Goal: Task Accomplishment & Management: Complete application form

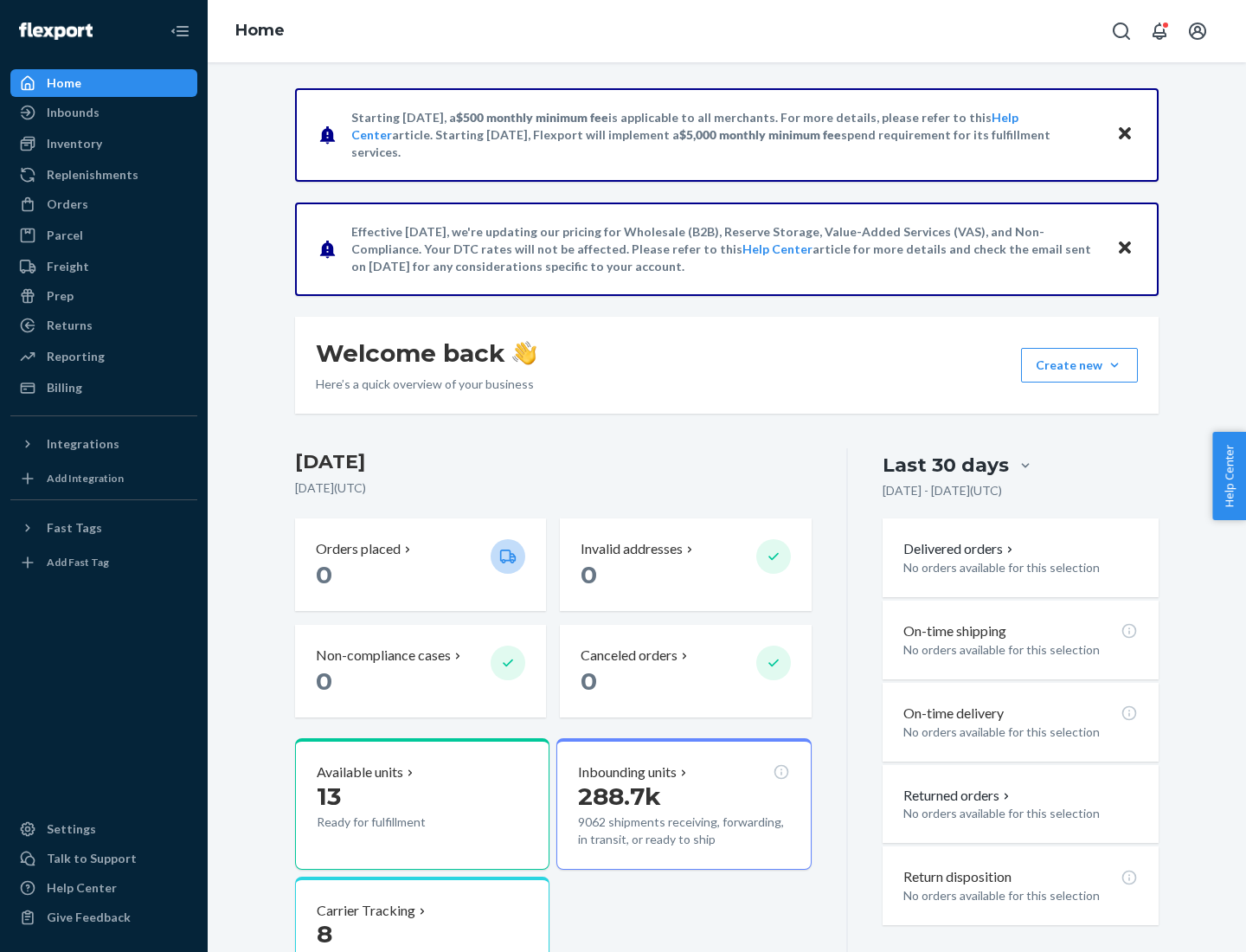
click at [1114, 365] on button "Create new Create new inbound Create new order Create new product" at bounding box center [1079, 364] width 117 height 35
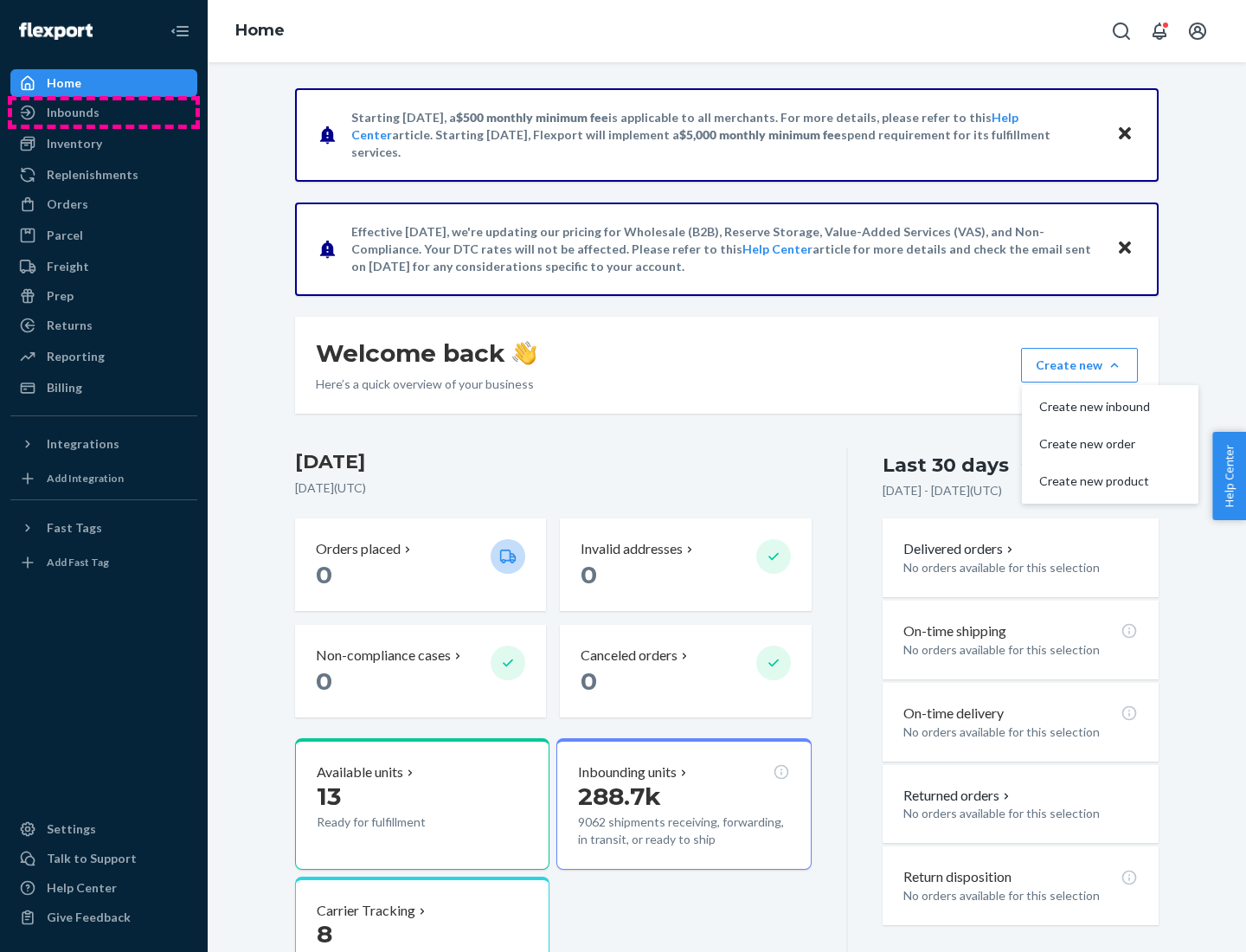
click at [104, 112] on div "Inbounds" at bounding box center [104, 113] width 184 height 24
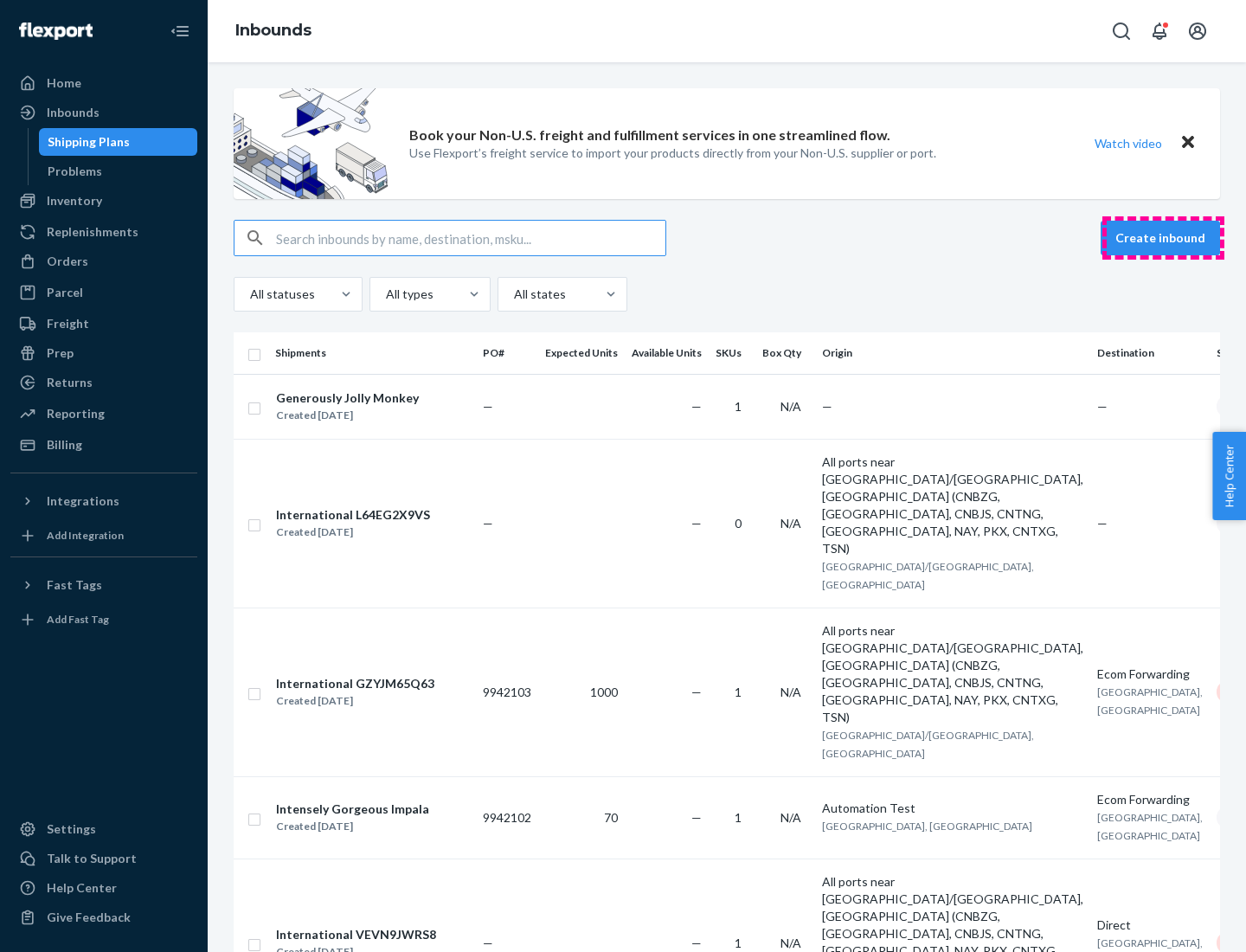
click at [1163, 238] on button "Create inbound" at bounding box center [1160, 237] width 120 height 35
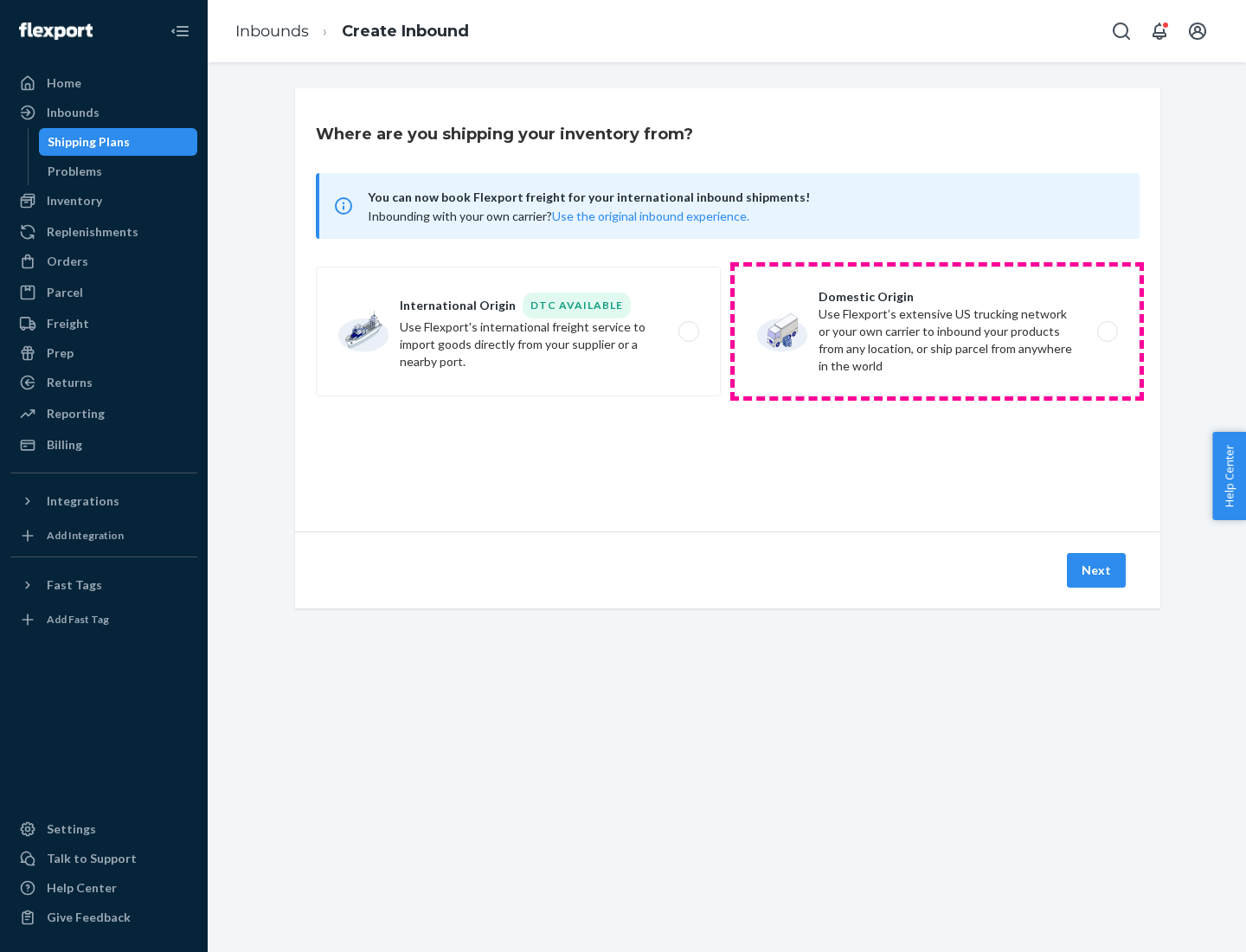
click at [937, 331] on label "Domestic Origin Use Flexport’s extensive US trucking network or your own carrie…" at bounding box center [937, 331] width 405 height 130
click at [1107, 331] on input "Domestic Origin Use Flexport’s extensive US trucking network or your own carrie…" at bounding box center [1112, 331] width 11 height 11
radio input "true"
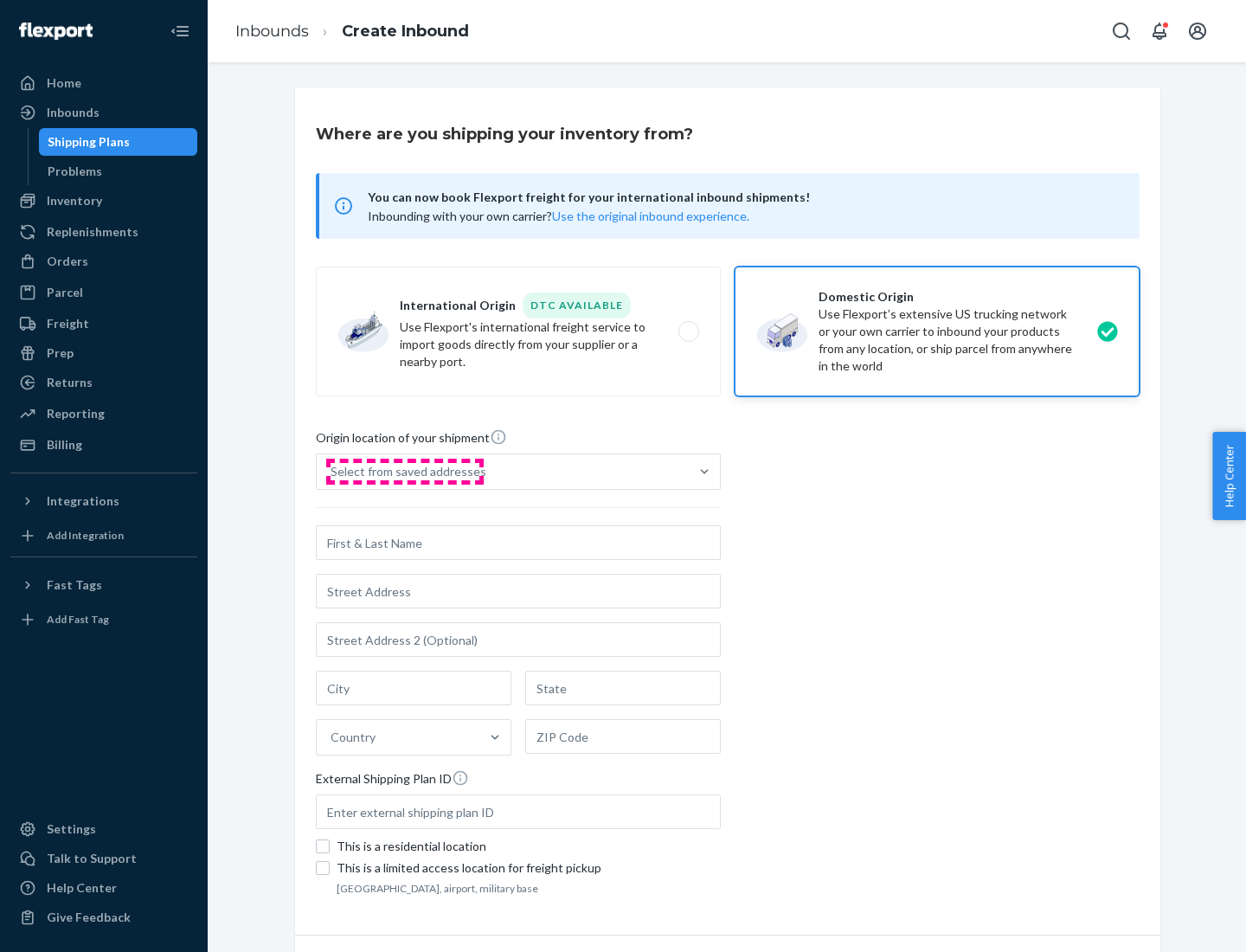
click at [404, 472] on div "Select from saved addresses" at bounding box center [408, 472] width 155 height 17
click at [332, 472] on input "Select from saved addresses" at bounding box center [332, 472] width 2 height 17
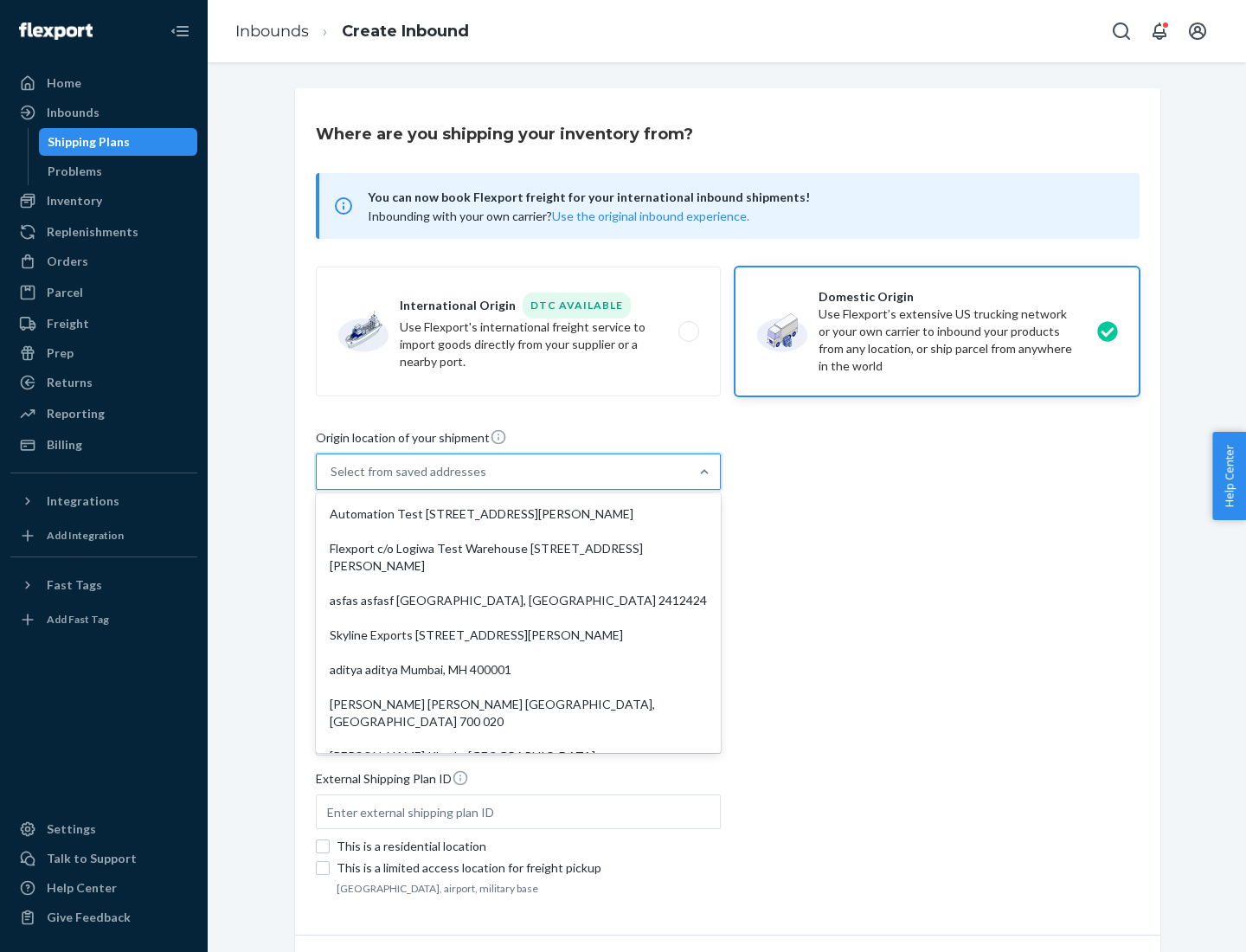
scroll to position [7, 0]
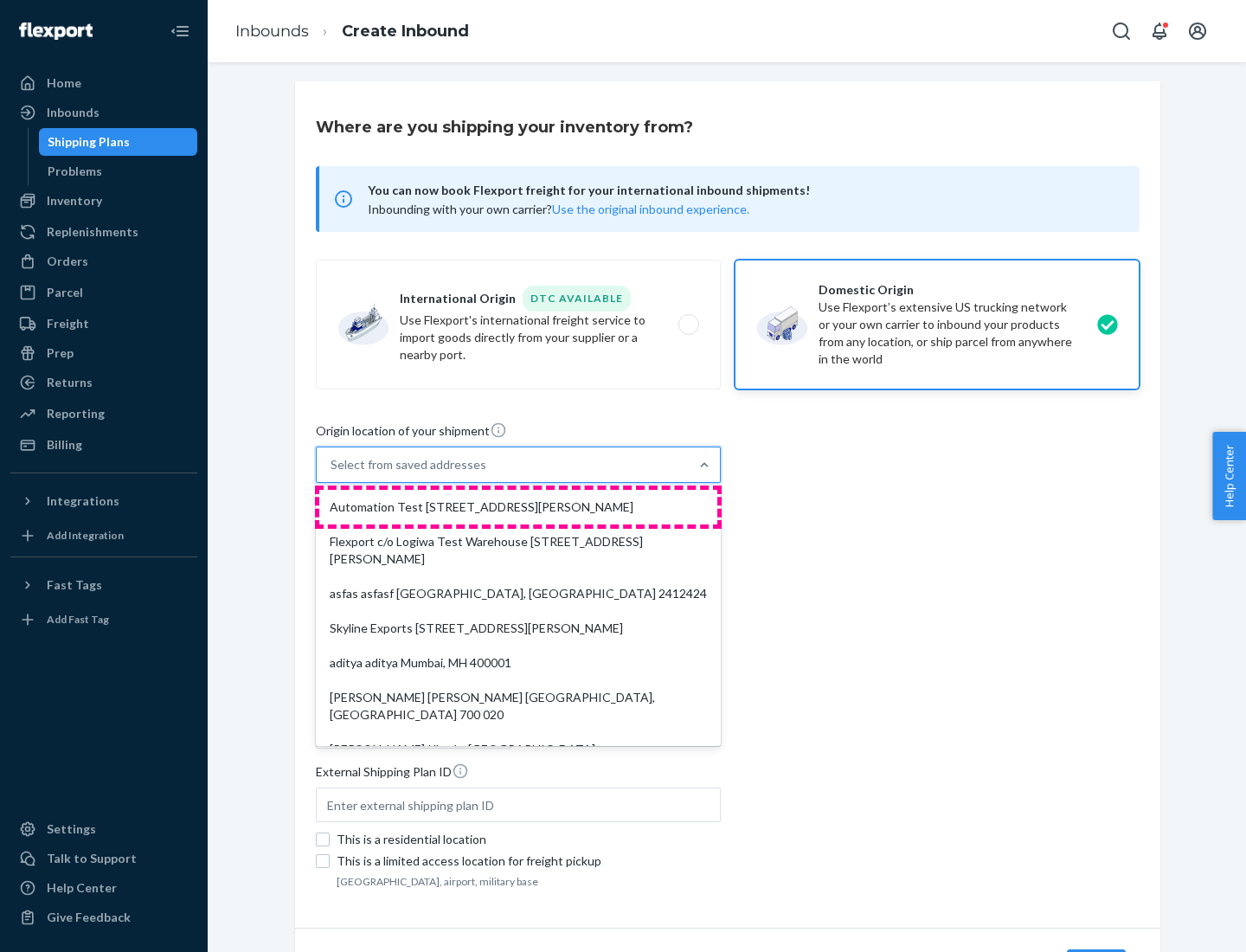
click at [518, 507] on div "Automation Test [STREET_ADDRESS][PERSON_NAME]" at bounding box center [518, 507] width 398 height 35
click at [332, 474] on input "option Automation Test [STREET_ADDRESS][PERSON_NAME]. 9 results available. Use …" at bounding box center [332, 464] width 2 height 17
type input "Automation Test"
type input "9th Floor"
type input "[GEOGRAPHIC_DATA]"
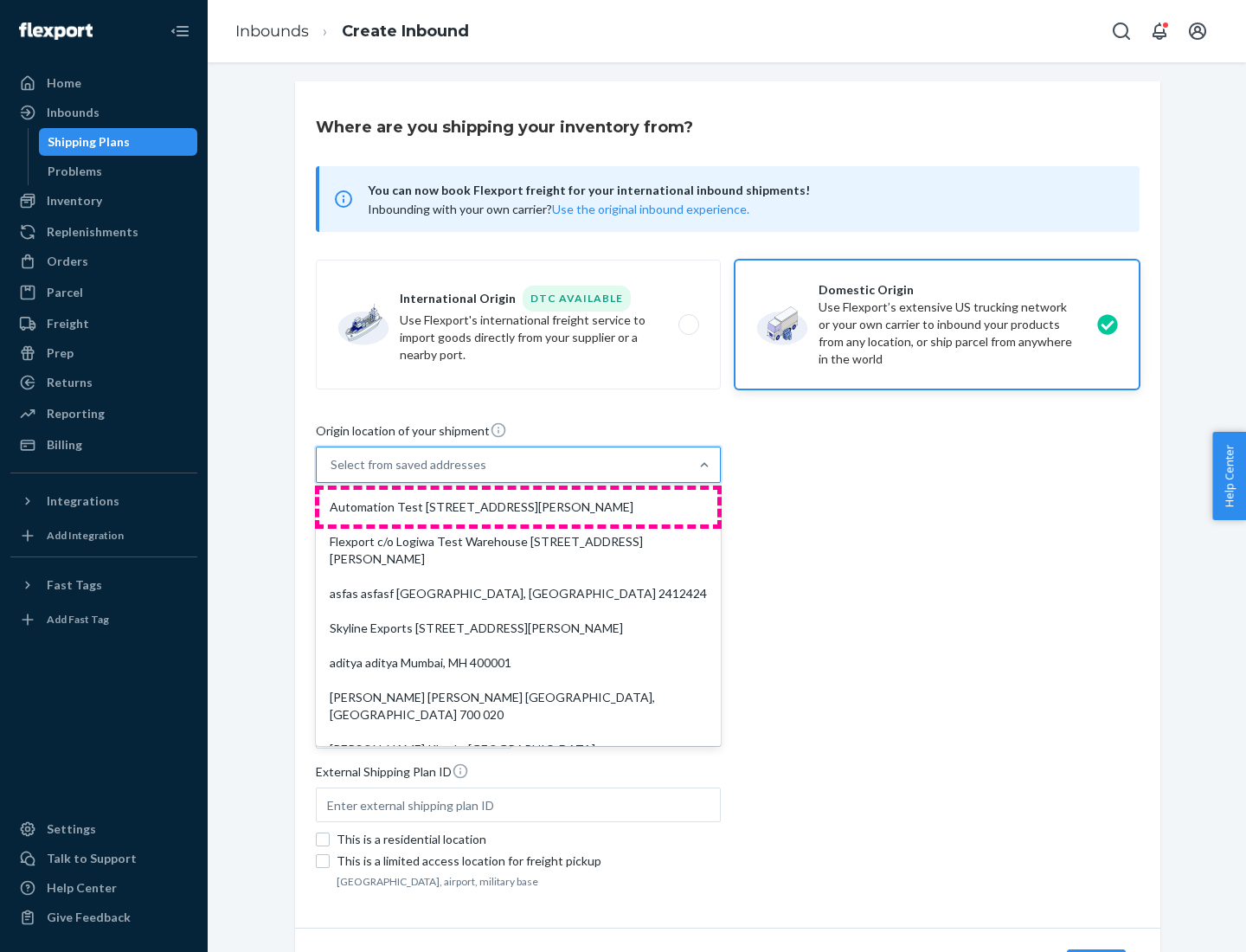
type input "CA"
type input "94104"
type input "[STREET_ADDRESS][PERSON_NAME]"
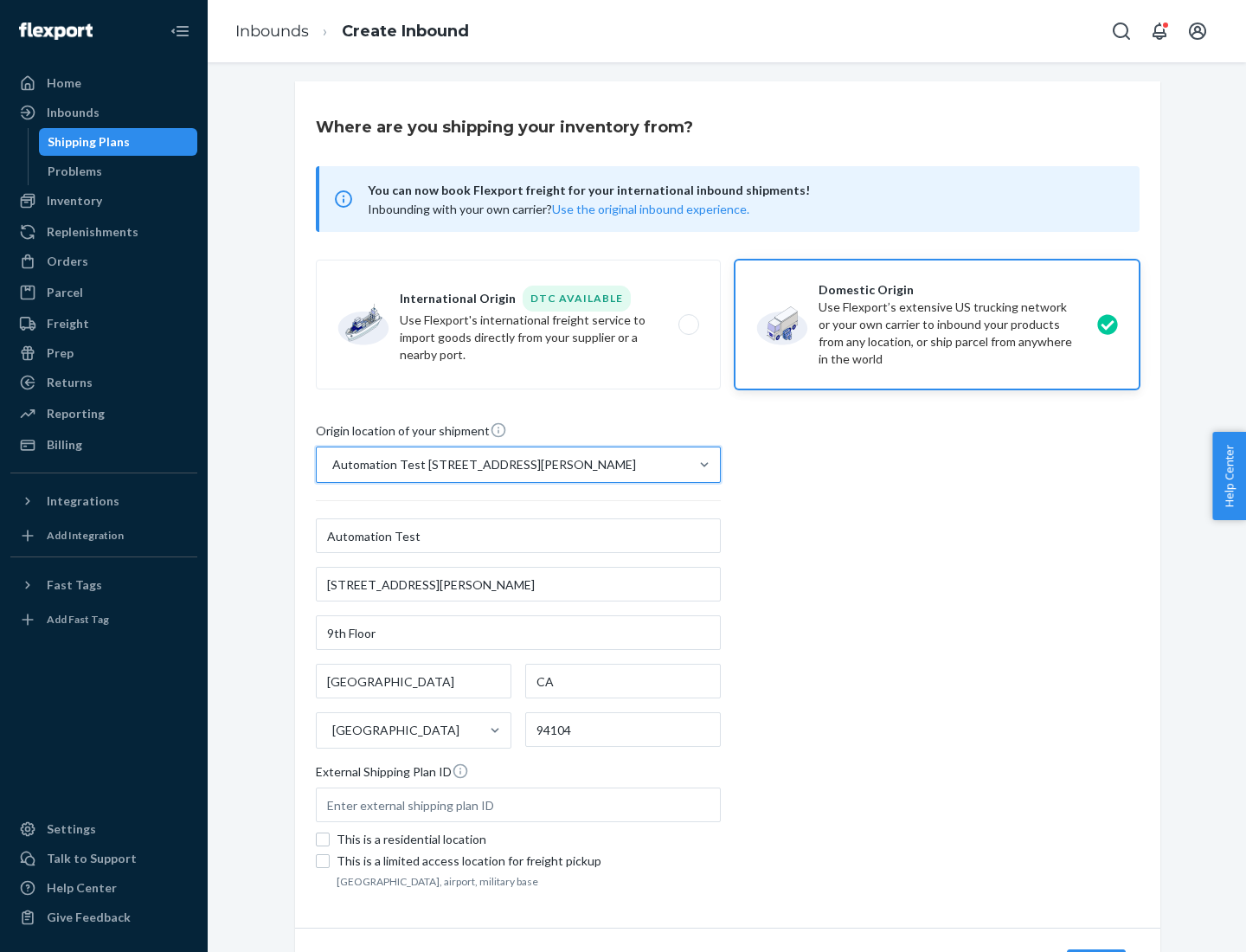
scroll to position [101, 0]
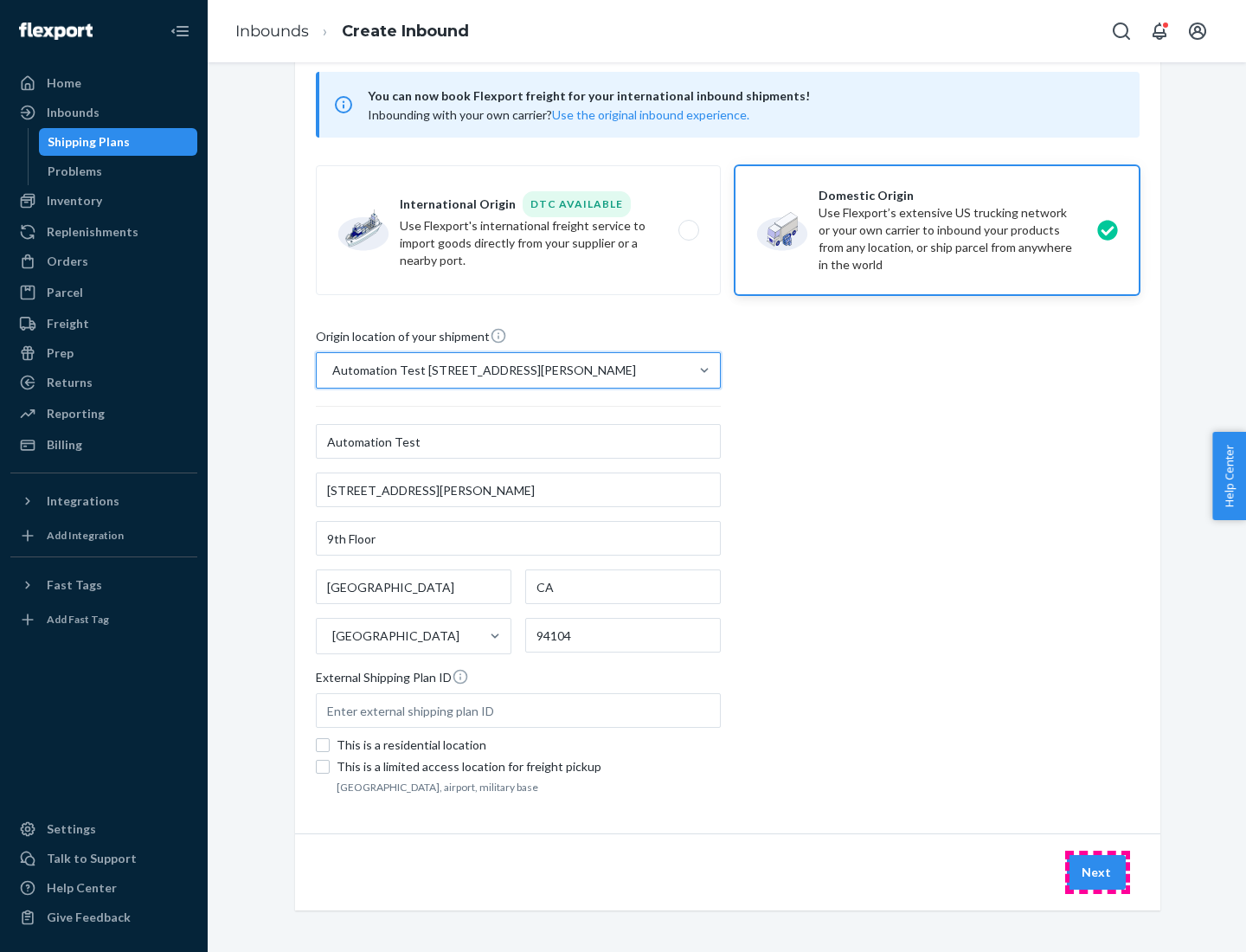
click at [1097, 872] on button "Next" at bounding box center [1096, 872] width 58 height 35
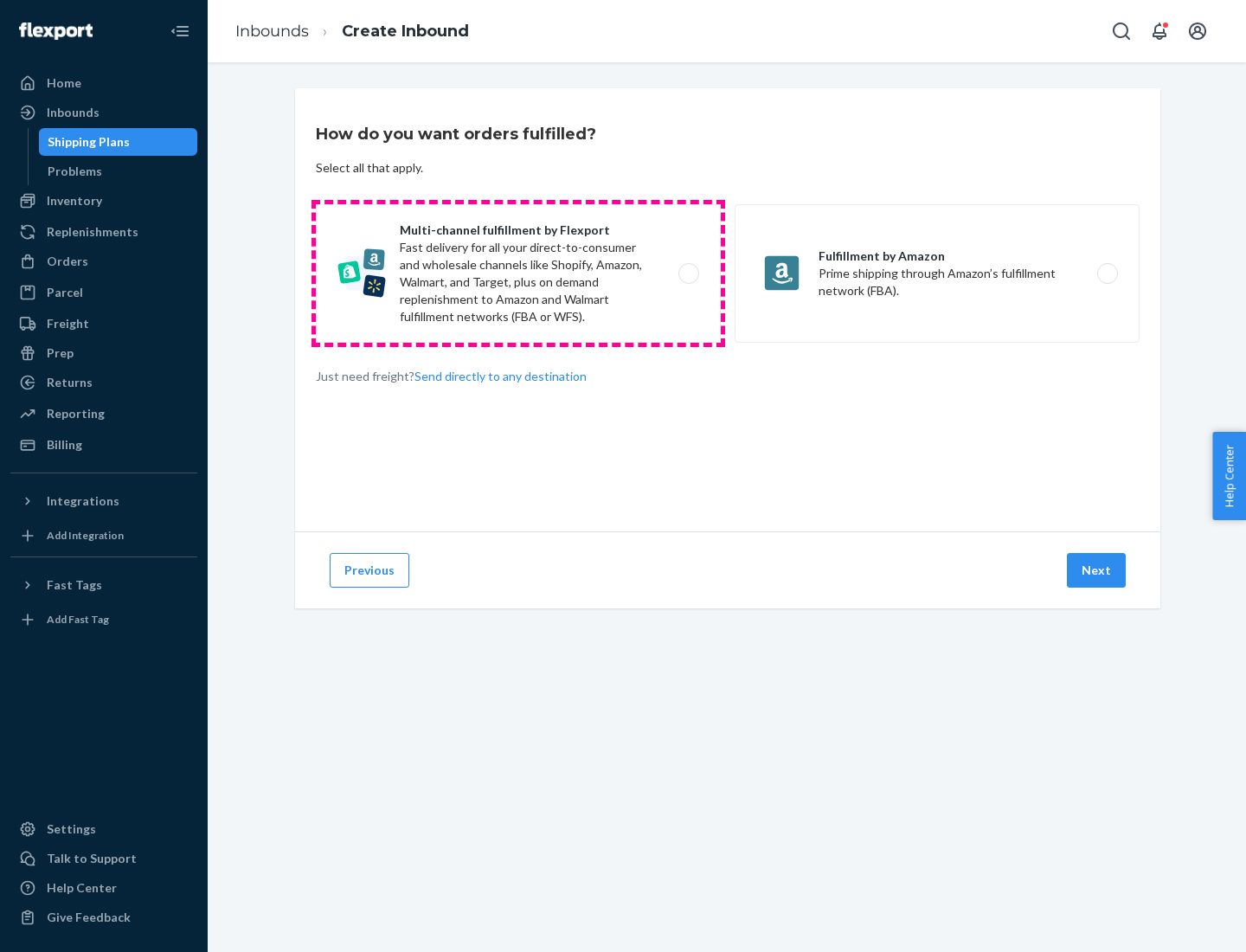
click at [518, 273] on label "Multi-channel fulfillment by Flexport Fast delivery for all your direct-to-cons…" at bounding box center [518, 273] width 405 height 138
click at [688, 273] on input "Multi-channel fulfillment by Flexport Fast delivery for all your direct-to-cons…" at bounding box center [693, 274] width 11 height 11
radio input "true"
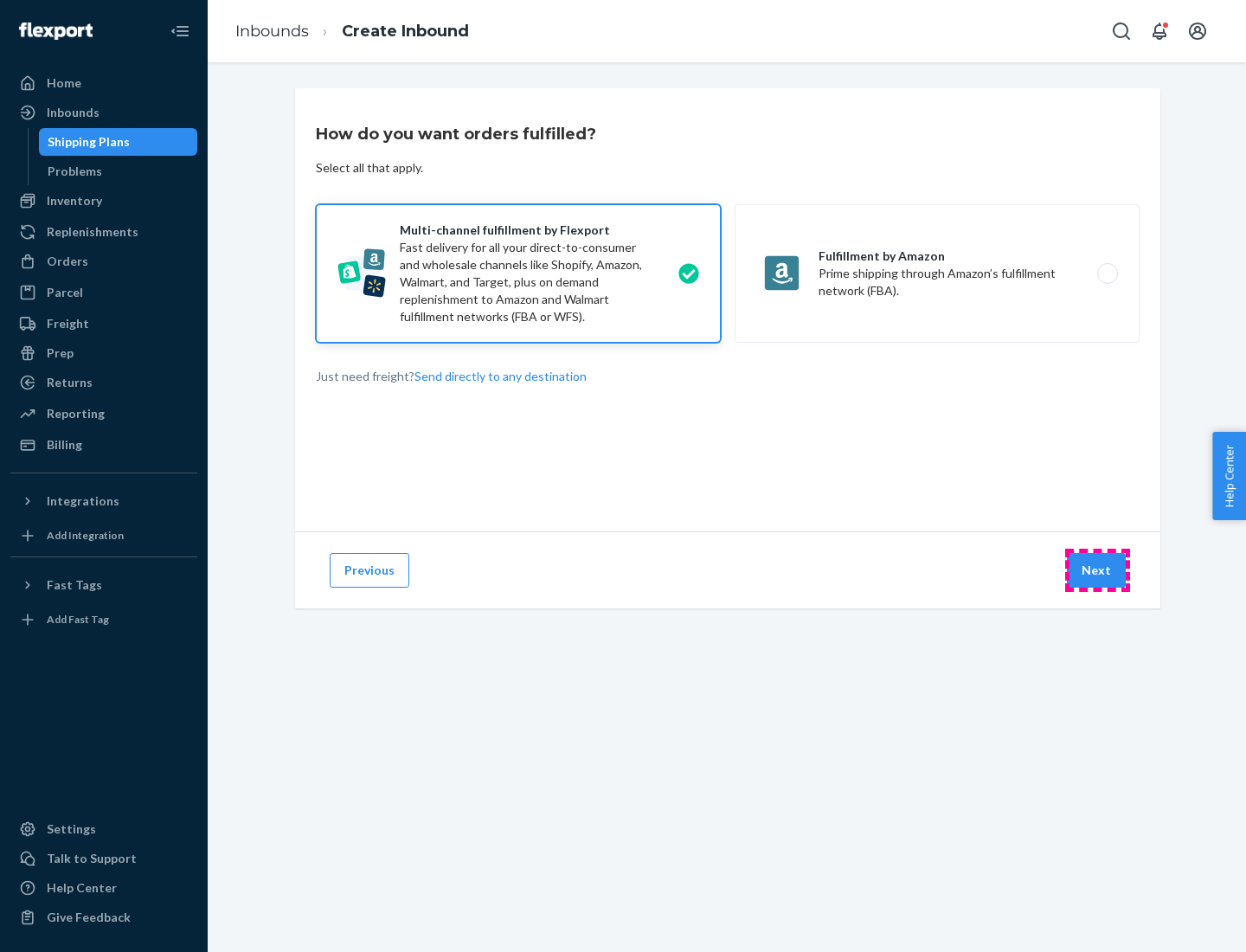
click at [1097, 570] on button "Next" at bounding box center [1096, 570] width 58 height 35
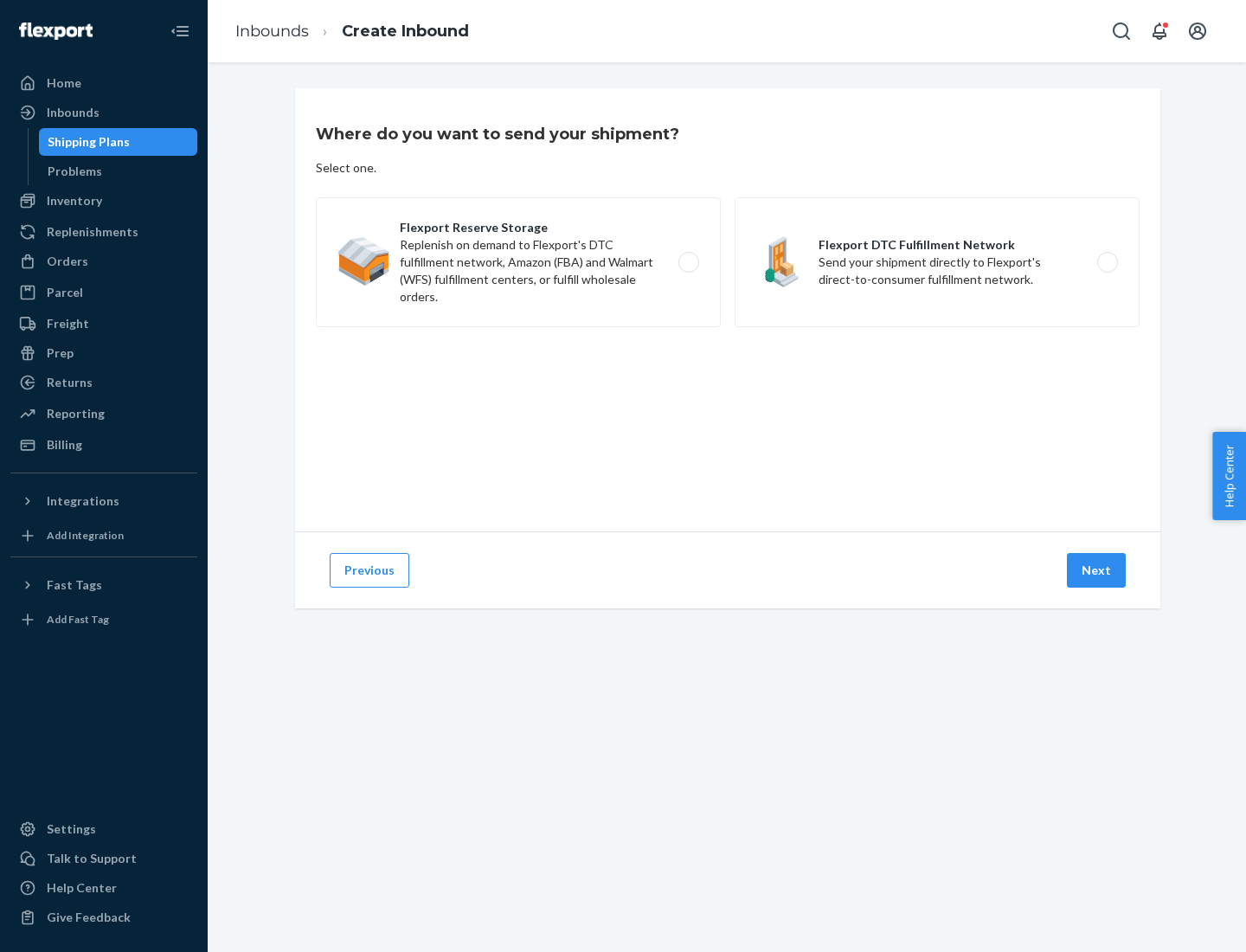
click at [937, 262] on label "Flexport DTC Fulfillment Network Send your shipment directly to Flexport's dire…" at bounding box center [937, 262] width 405 height 130
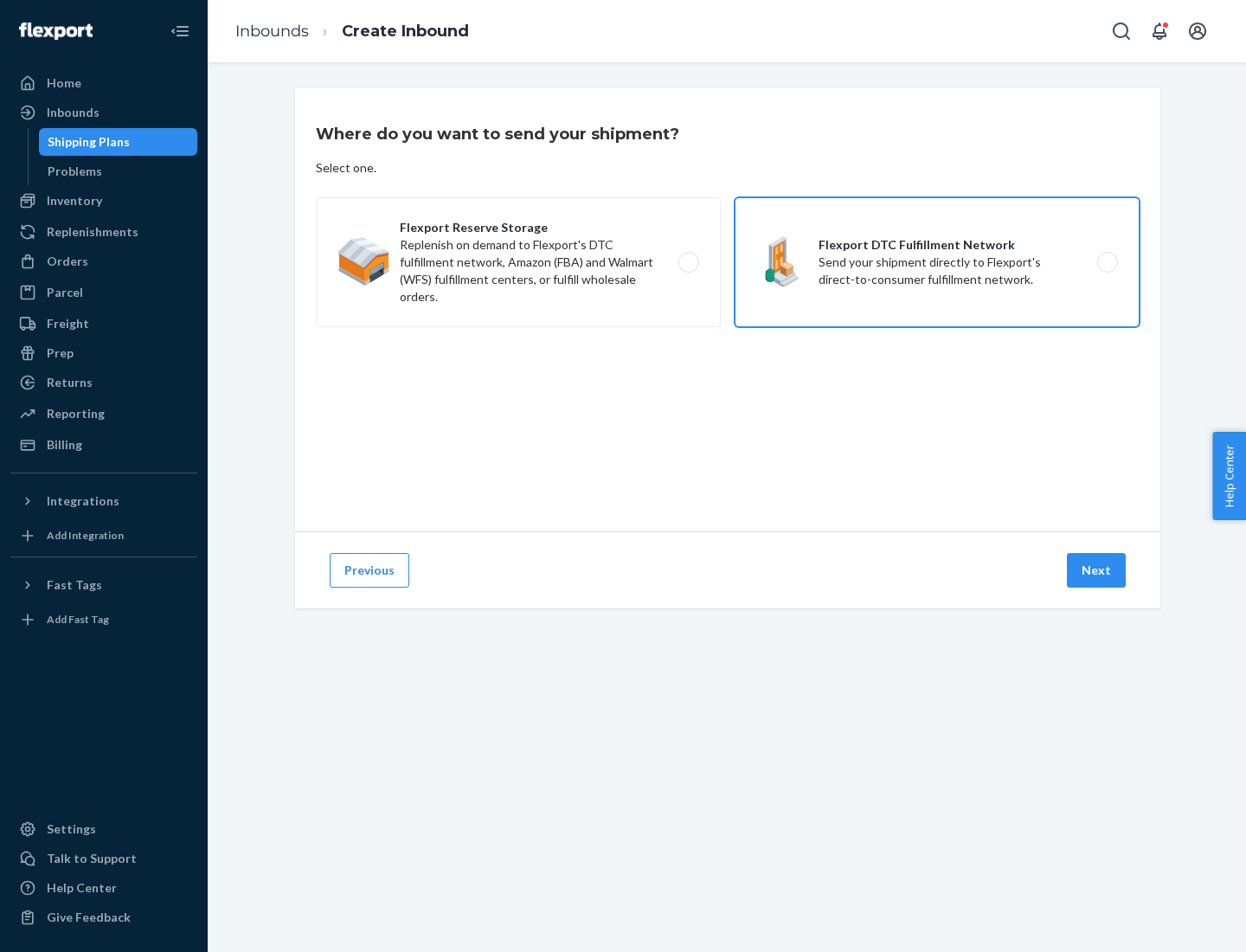
click at [1107, 262] on input "Flexport DTC Fulfillment Network Send your shipment directly to Flexport's dire…" at bounding box center [1112, 263] width 11 height 11
radio input "true"
click at [1097, 570] on button "Next" at bounding box center [1096, 570] width 58 height 35
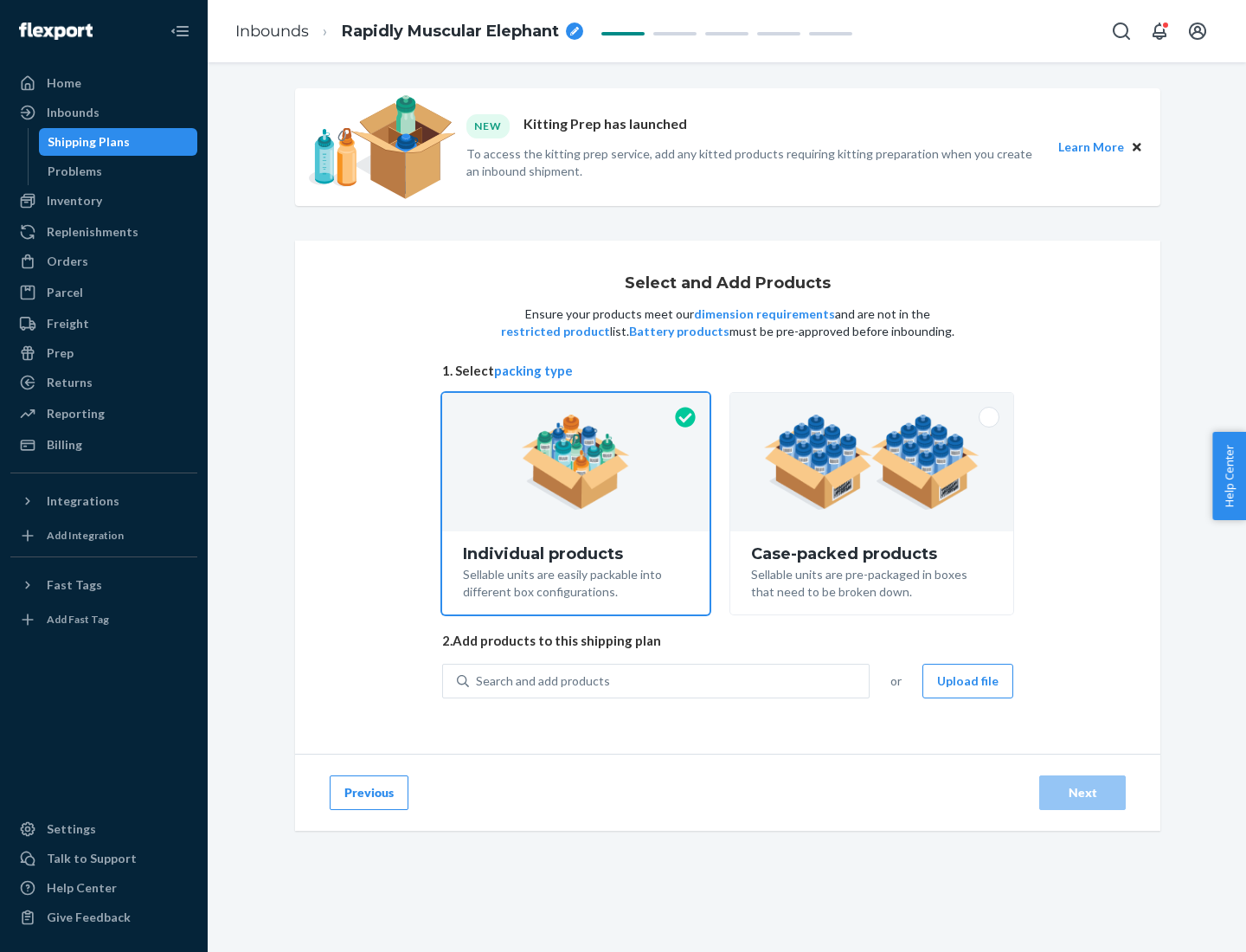
click at [872, 462] on img at bounding box center [871, 461] width 216 height 95
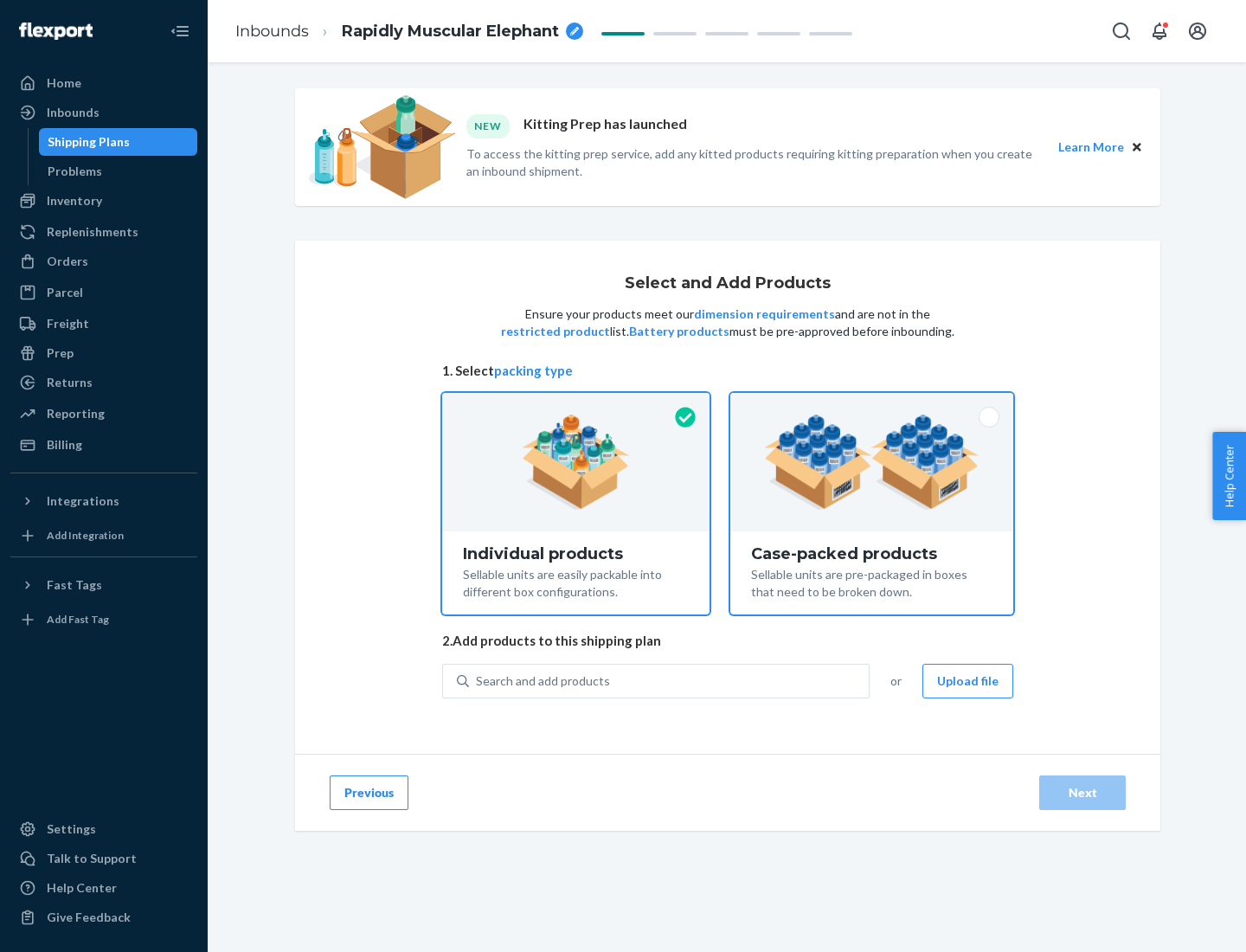
click at [872, 404] on input "Case-packed products Sellable units are pre-packaged in boxes that need to be b…" at bounding box center [872, 398] width 11 height 11
radio input "true"
radio input "false"
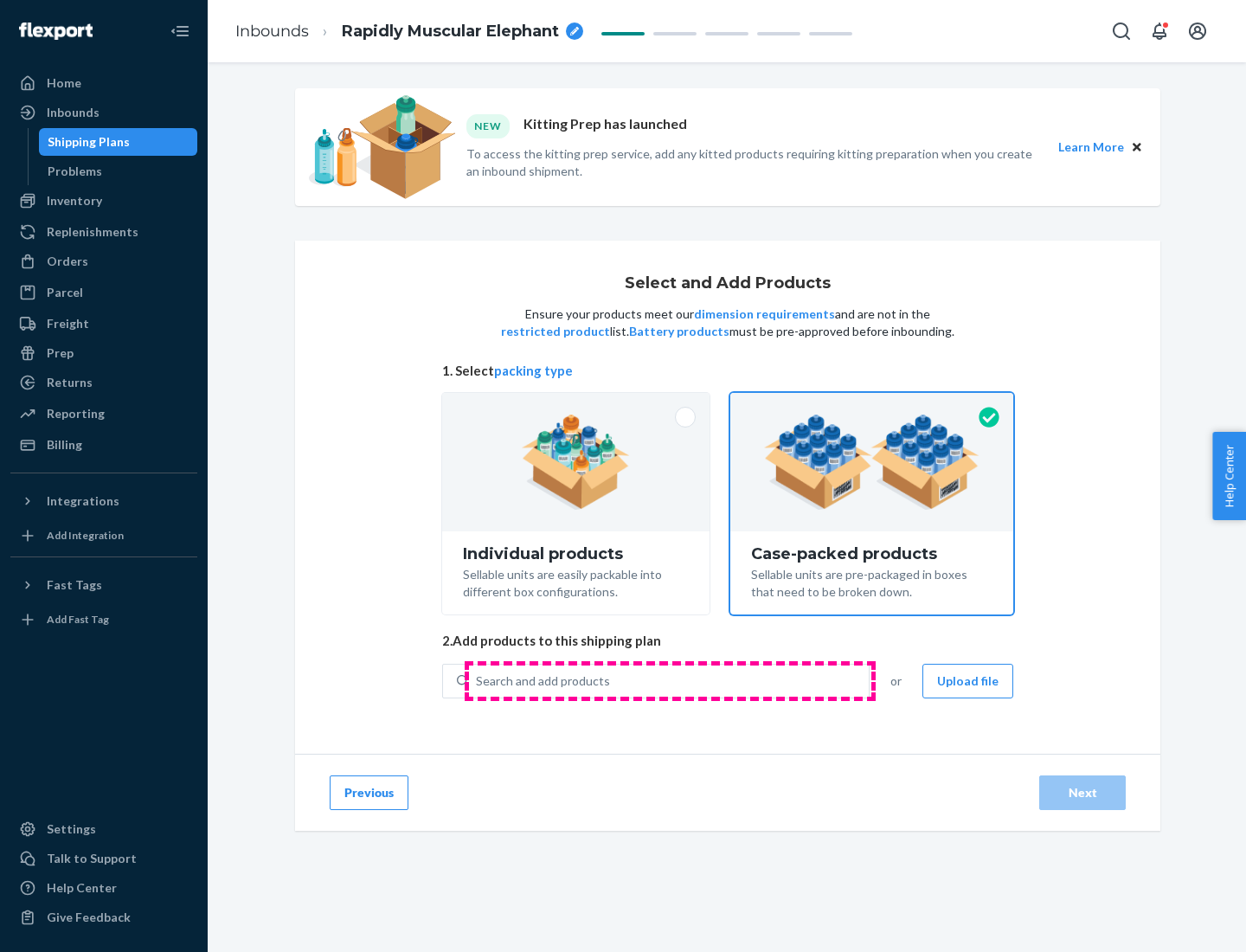
click at [670, 680] on div "Search and add products" at bounding box center [669, 681] width 399 height 31
click at [477, 680] on input "Search and add products" at bounding box center [477, 681] width 2 height 17
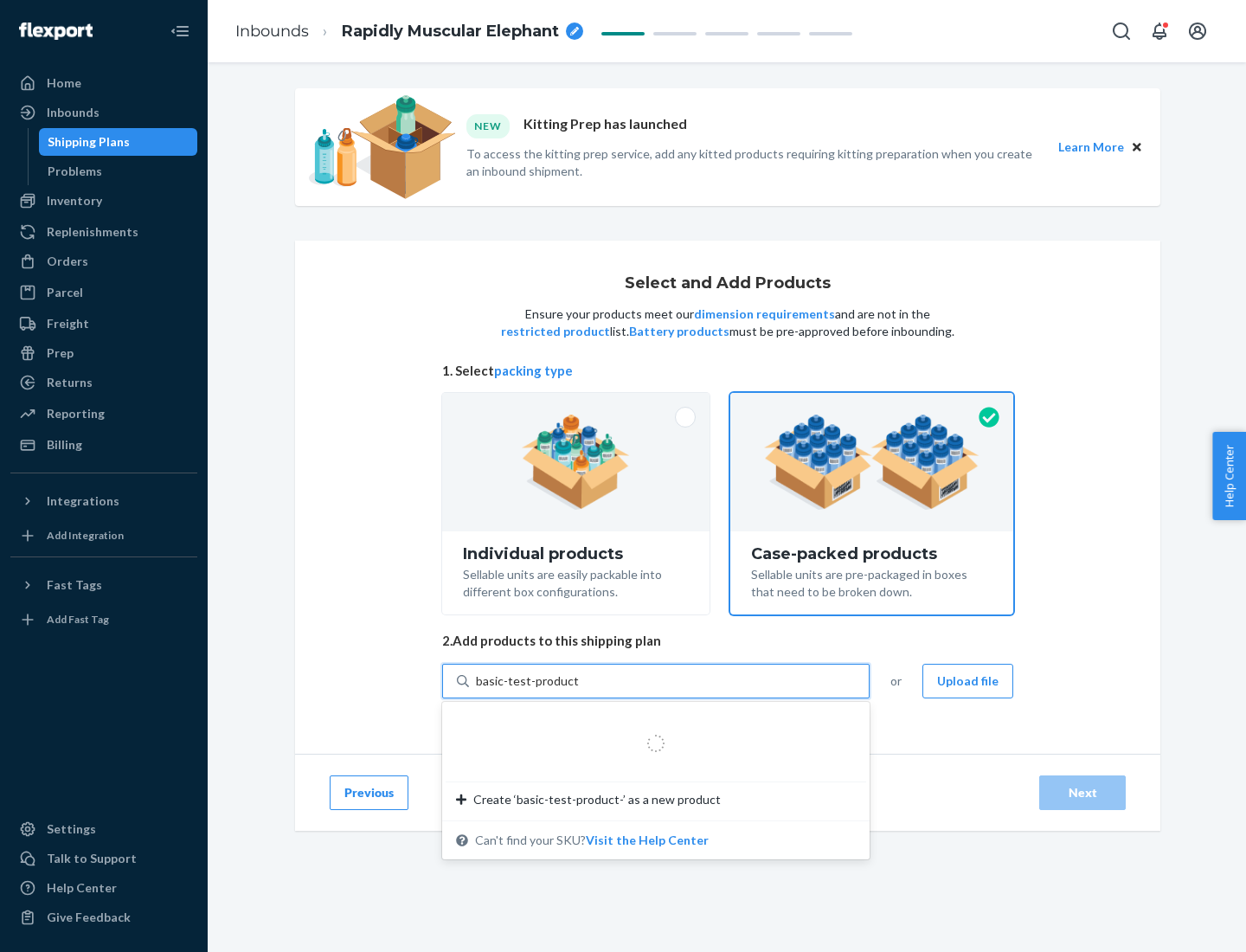
type input "basic-test-product-1"
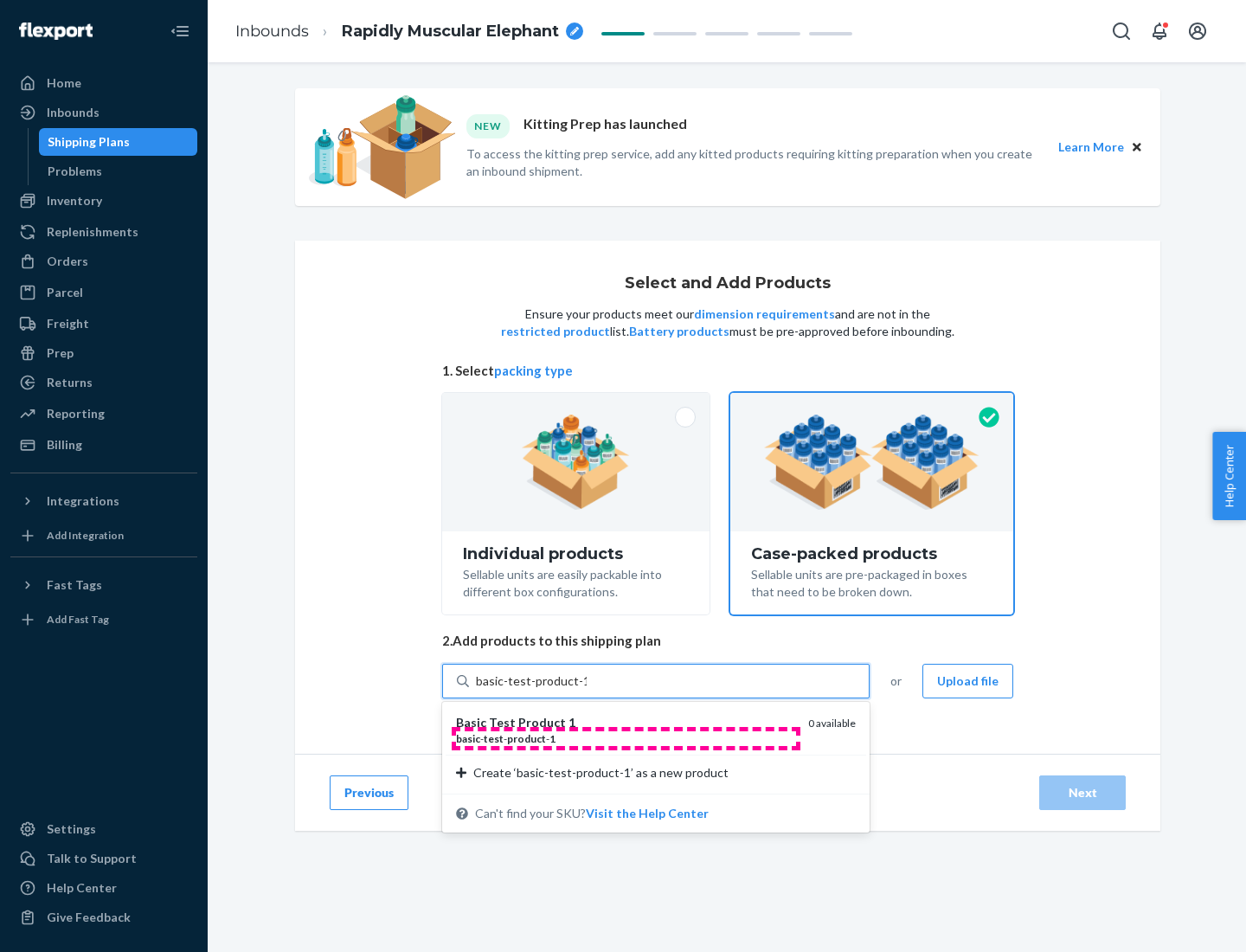
click at [625, 738] on div "basic - test - product - 1" at bounding box center [624, 738] width 338 height 15
click at [587, 689] on input "basic-test-product-1" at bounding box center [531, 681] width 111 height 17
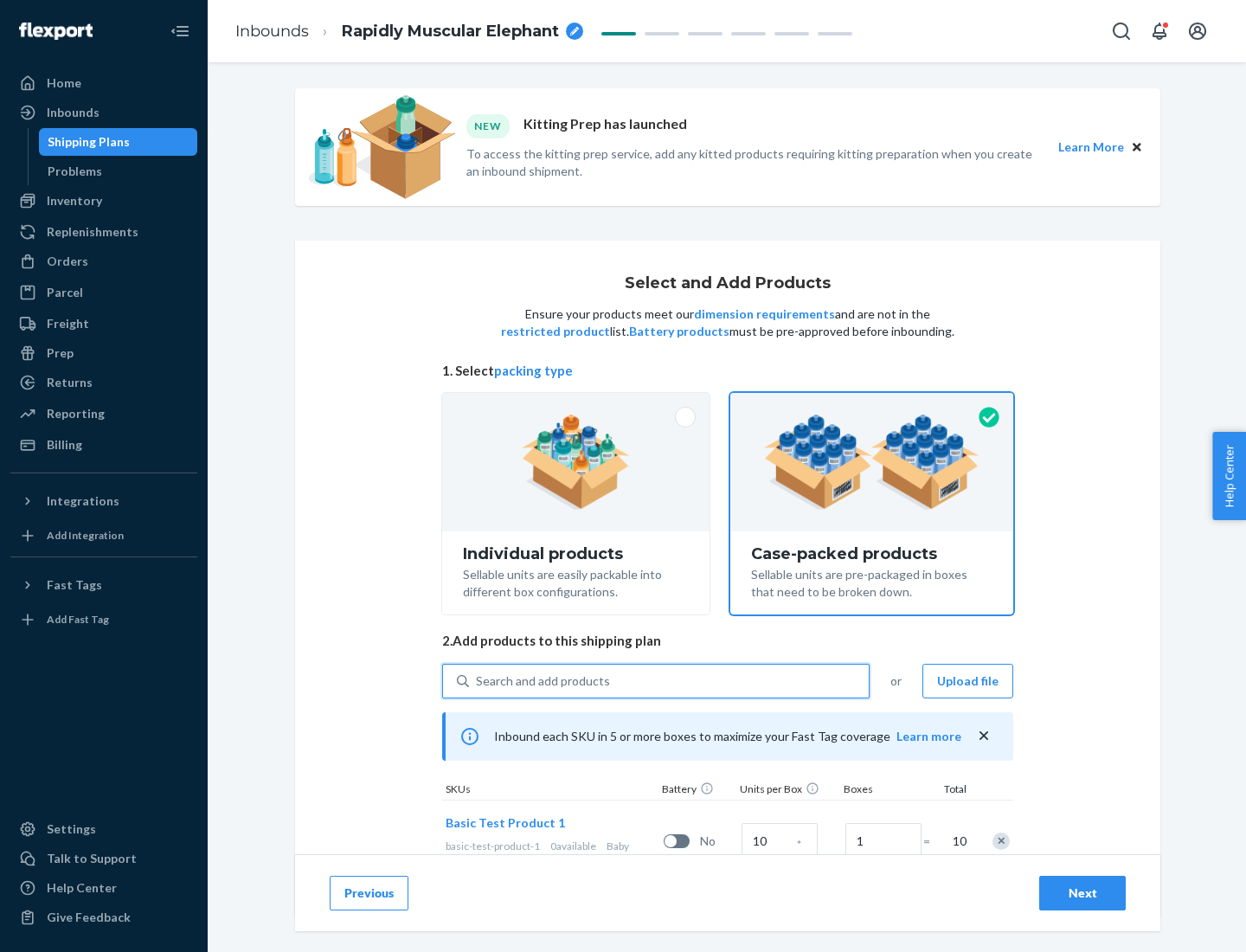
scroll to position [62, 0]
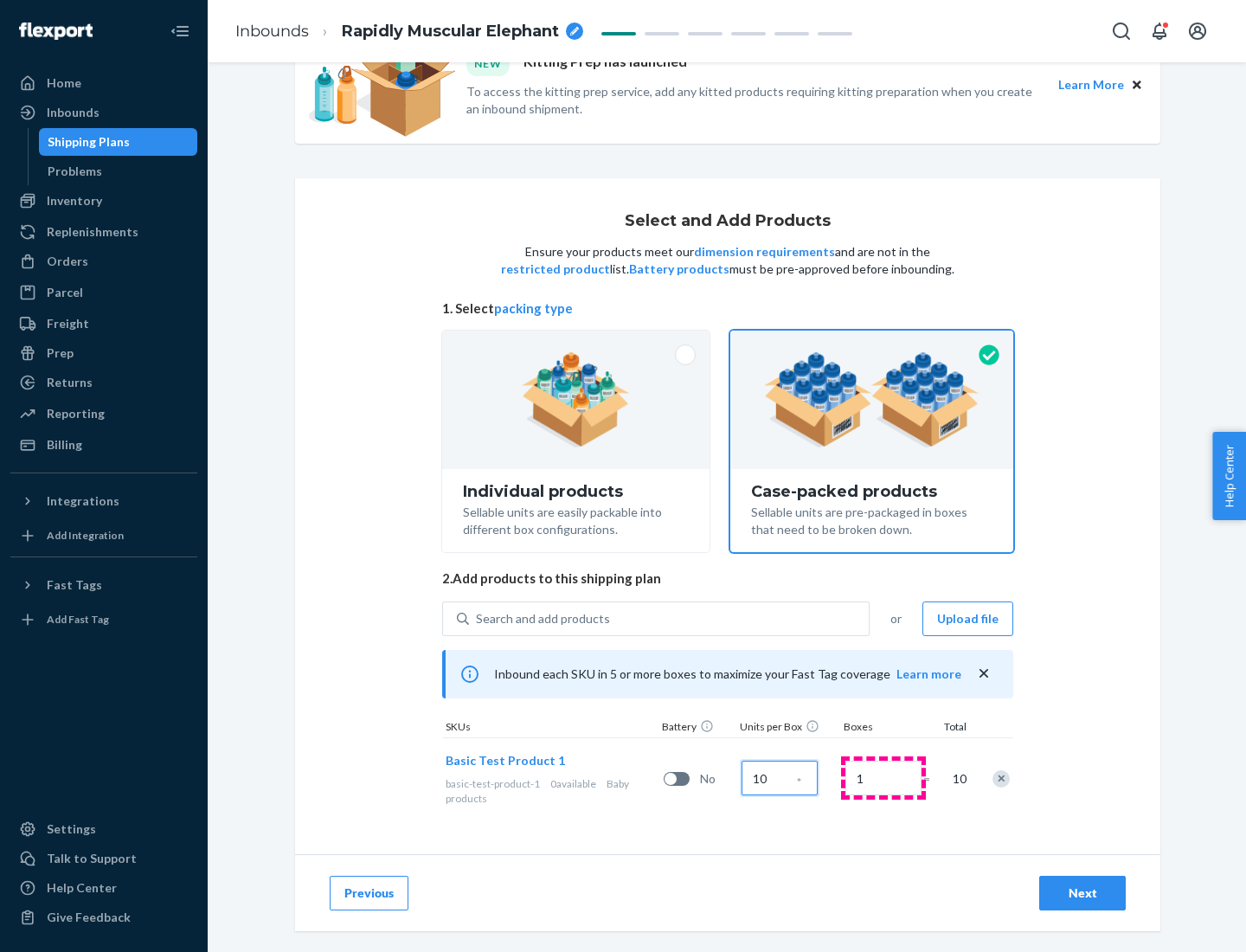
type input "10"
type input "7"
click at [1082, 893] on div "Next" at bounding box center [1082, 893] width 57 height 17
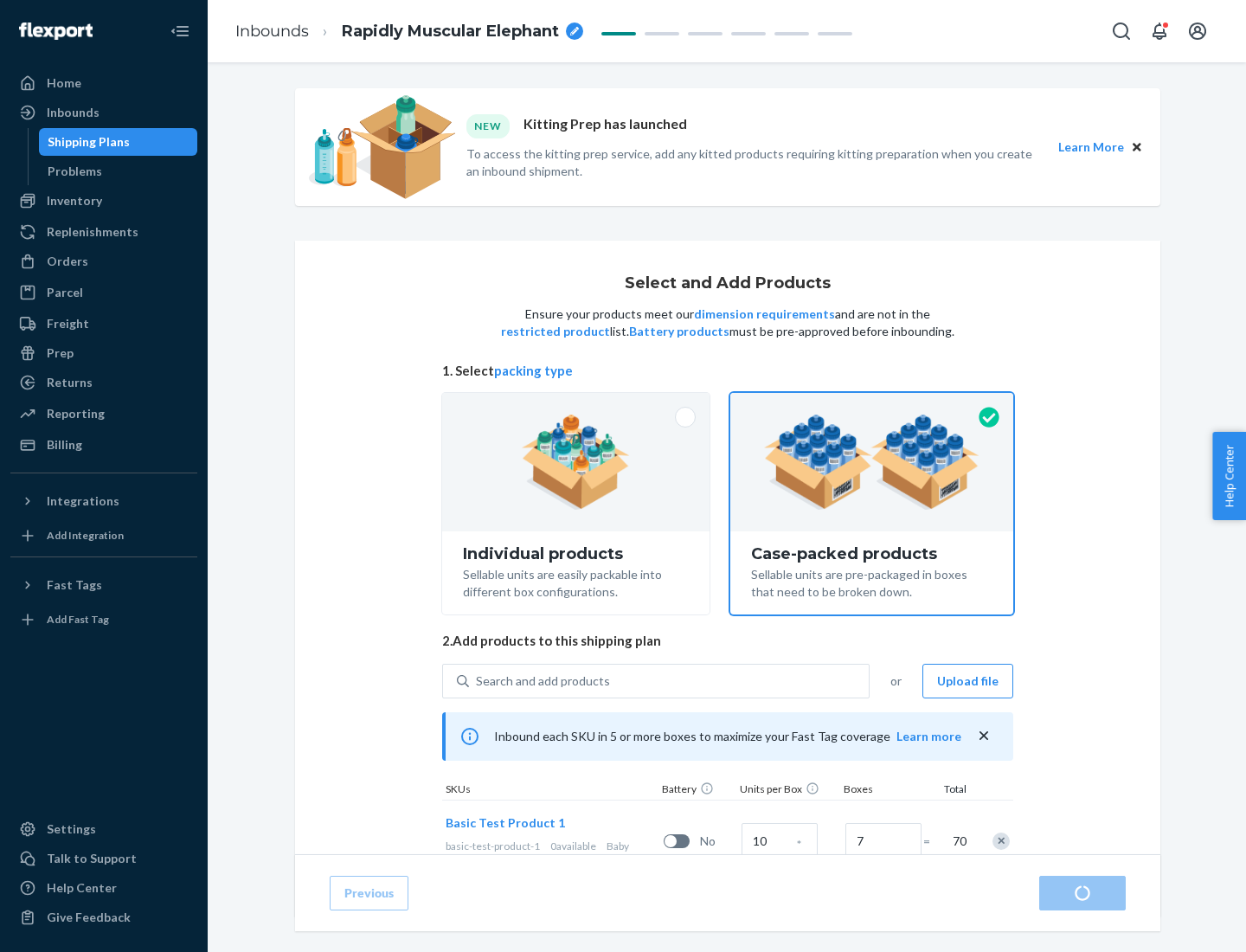
radio input "true"
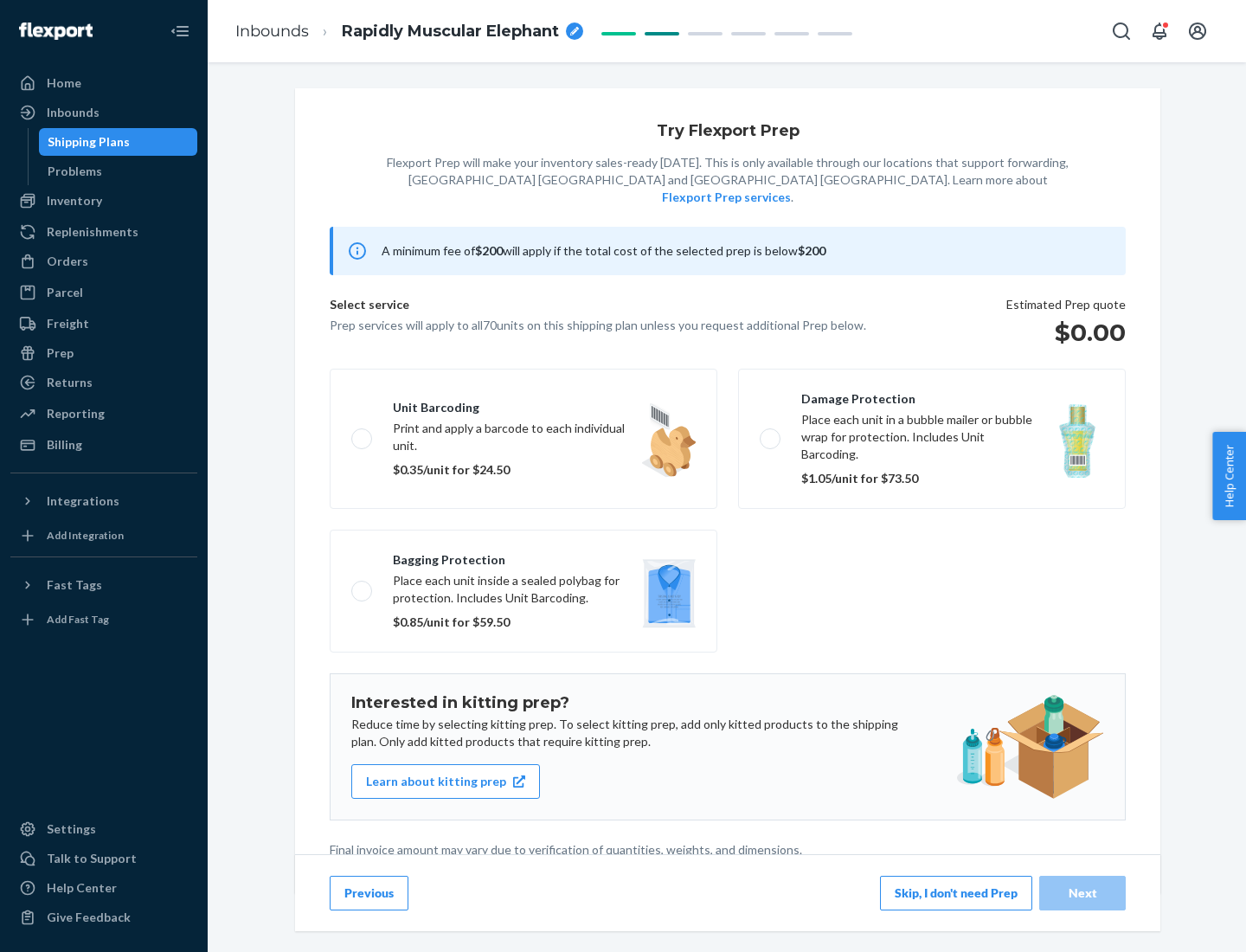
scroll to position [5, 0]
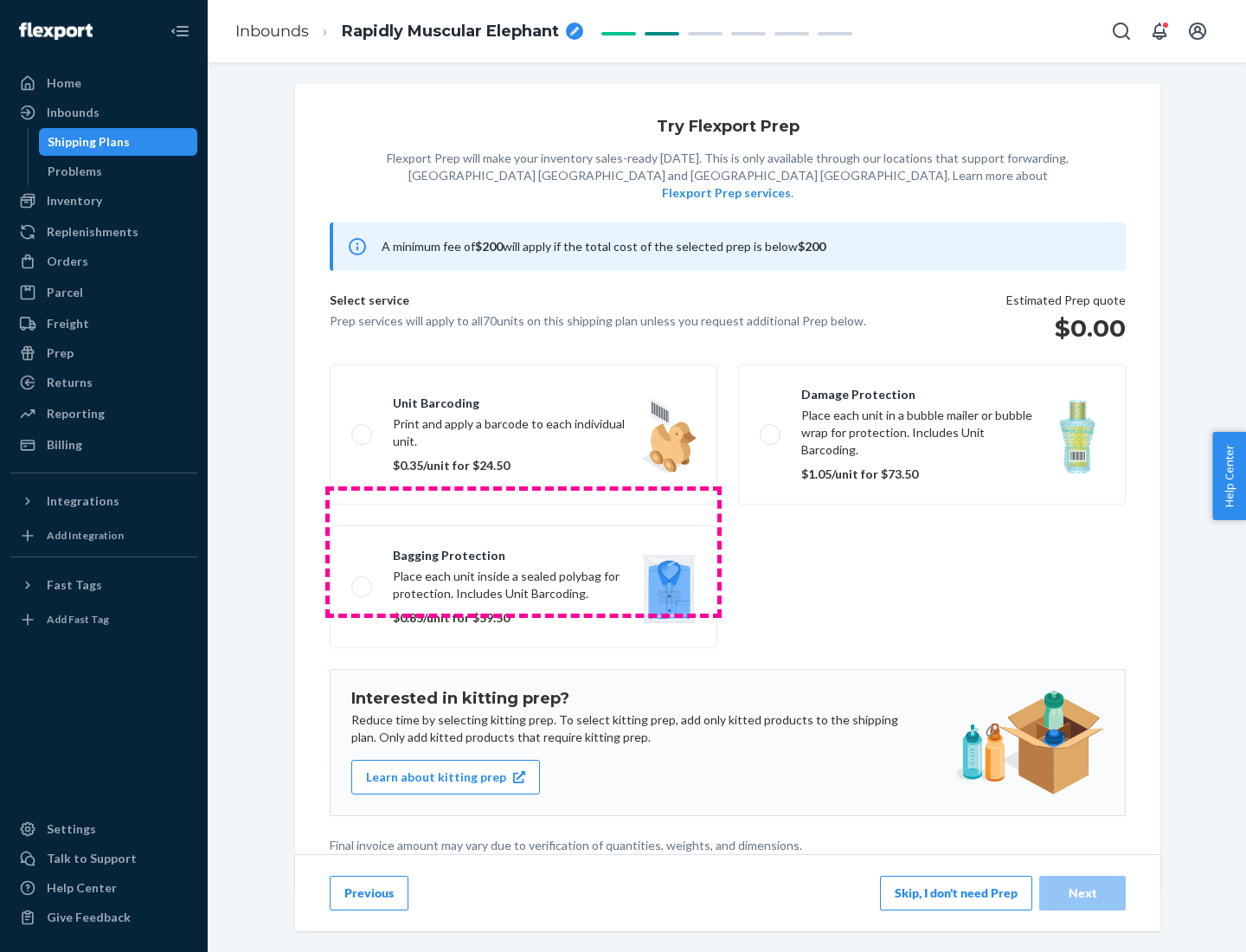
click at [524, 551] on label "Bagging protection Place each unit inside a sealed polybag for protection. Incl…" at bounding box center [524, 587] width 388 height 122
click at [363, 580] on input "Bagging protection Place each unit inside a sealed polybag for protection. Incl…" at bounding box center [357, 586] width 11 height 11
checkbox input "true"
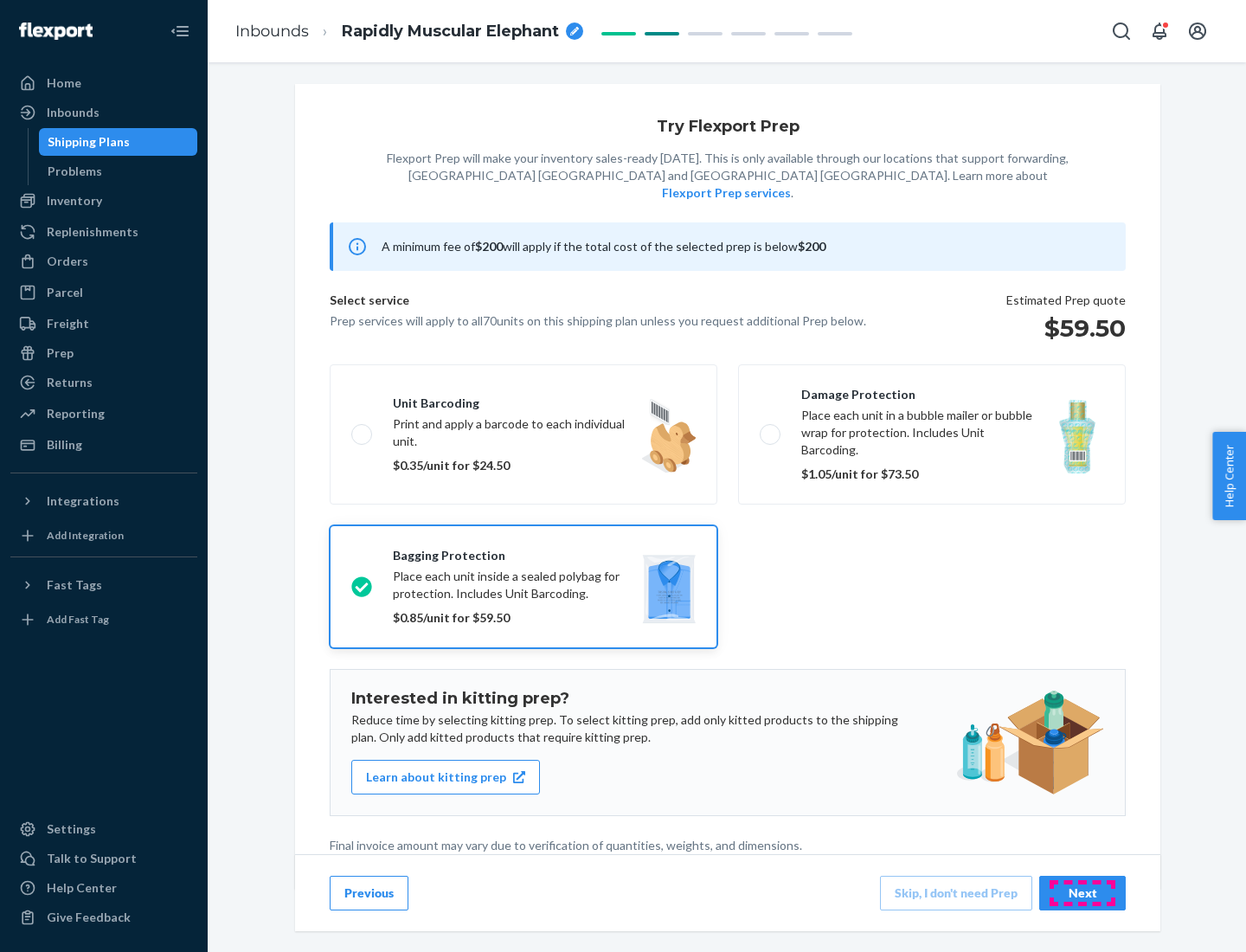
click at [1082, 892] on div "Next" at bounding box center [1082, 893] width 57 height 17
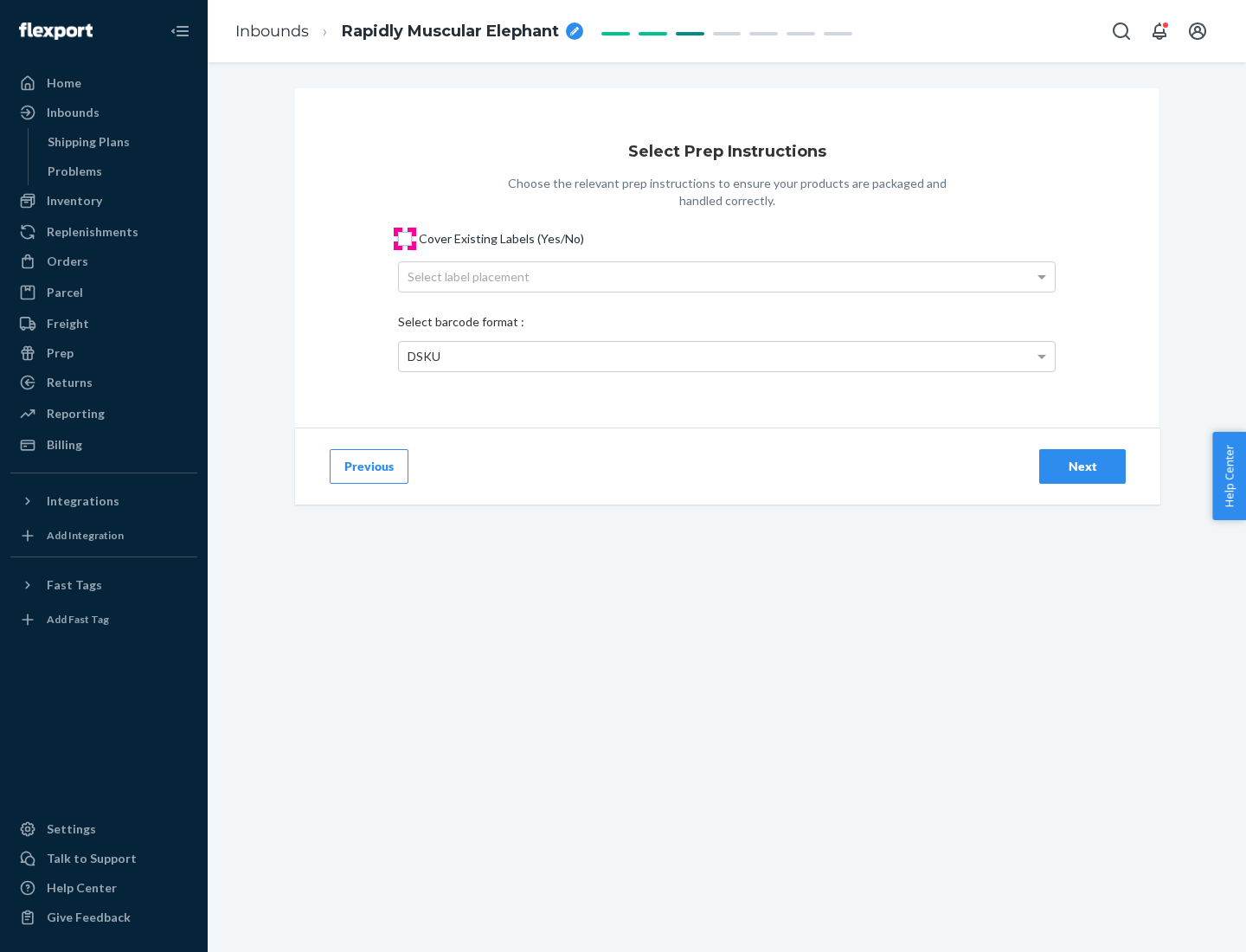
click at [405, 238] on input "Cover Existing Labels (Yes/No)" at bounding box center [405, 238] width 14 height 14
checkbox input "true"
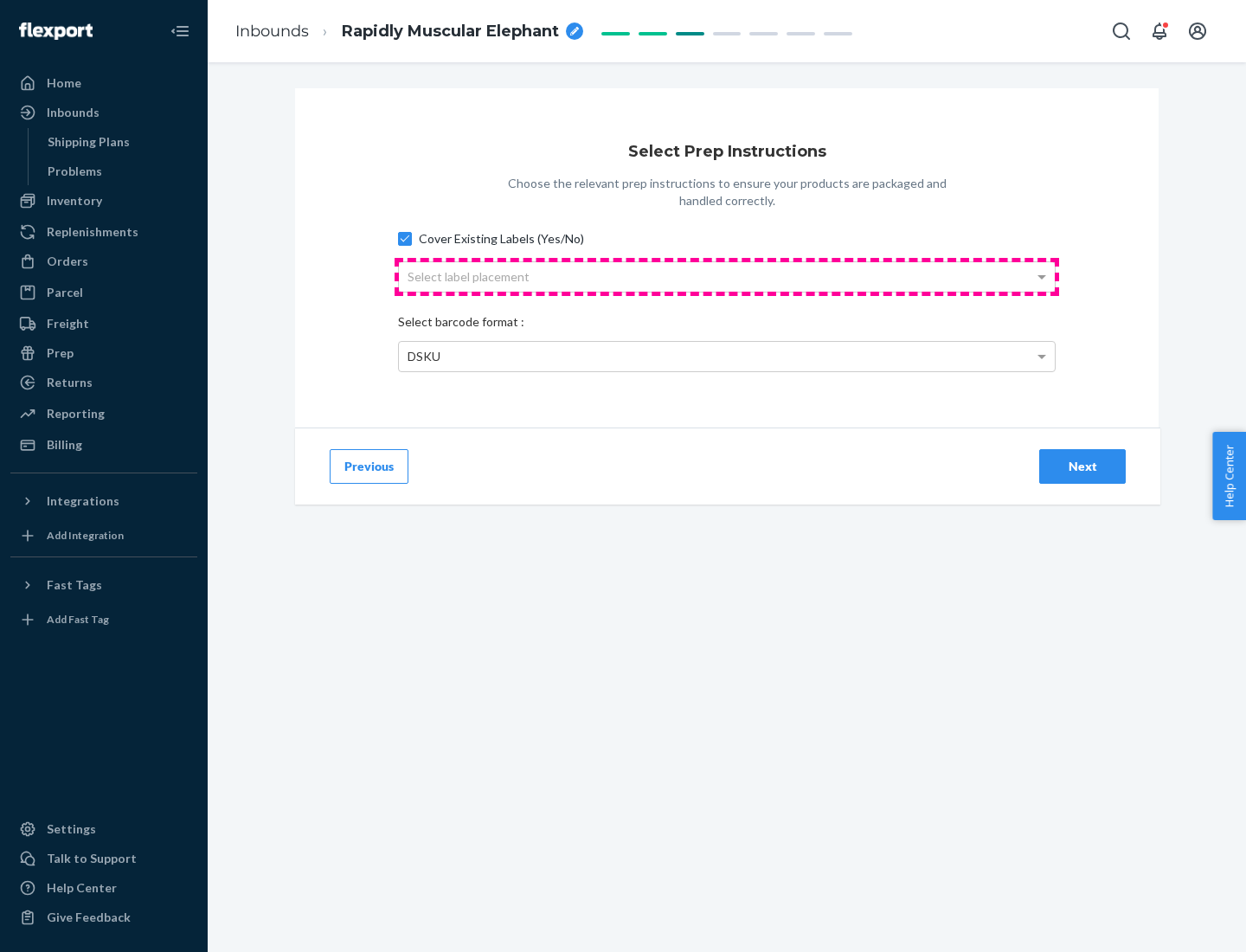
click at [727, 276] on div "Select label placement" at bounding box center [727, 276] width 655 height 29
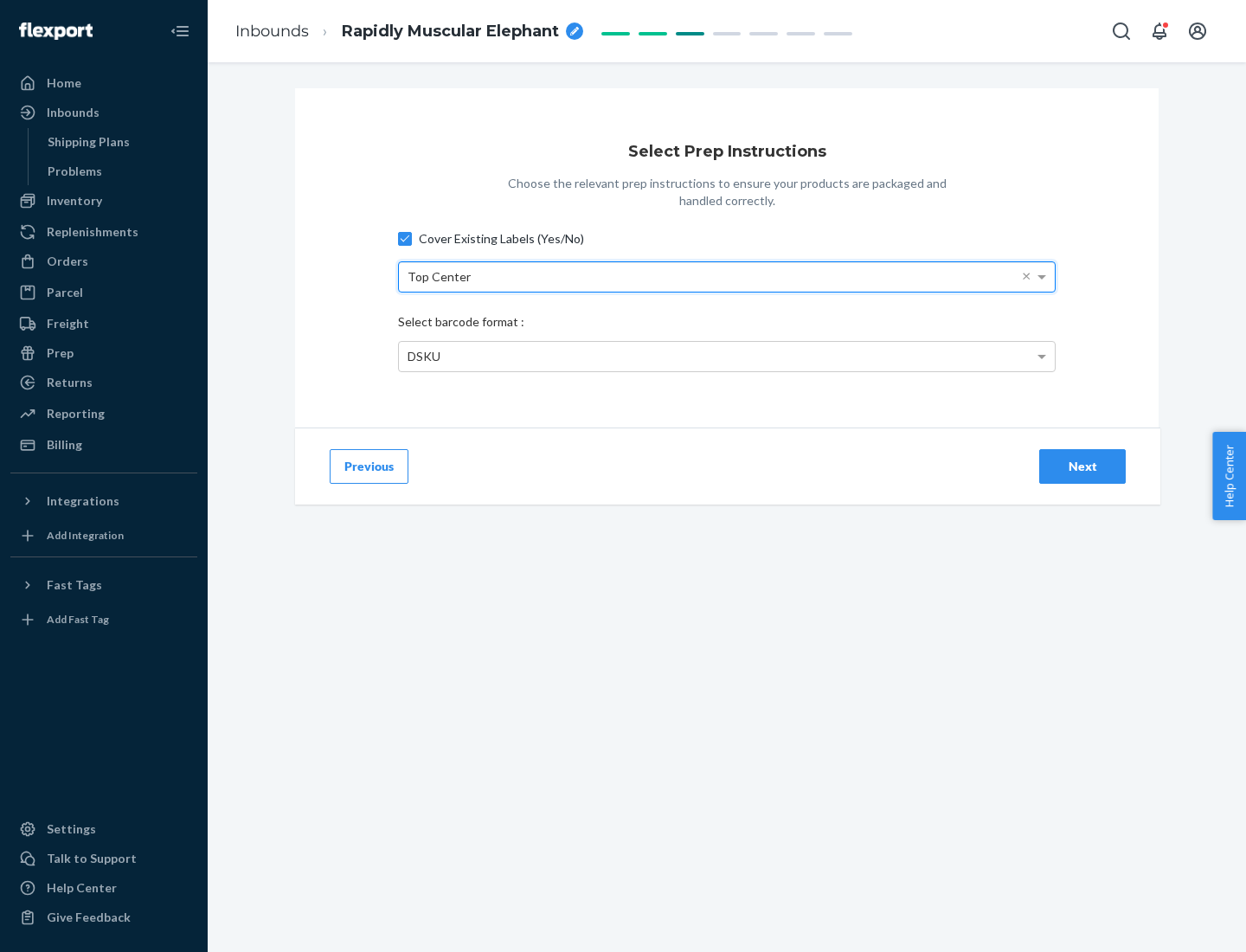
click at [727, 356] on div "DSKU" at bounding box center [727, 356] width 655 height 29
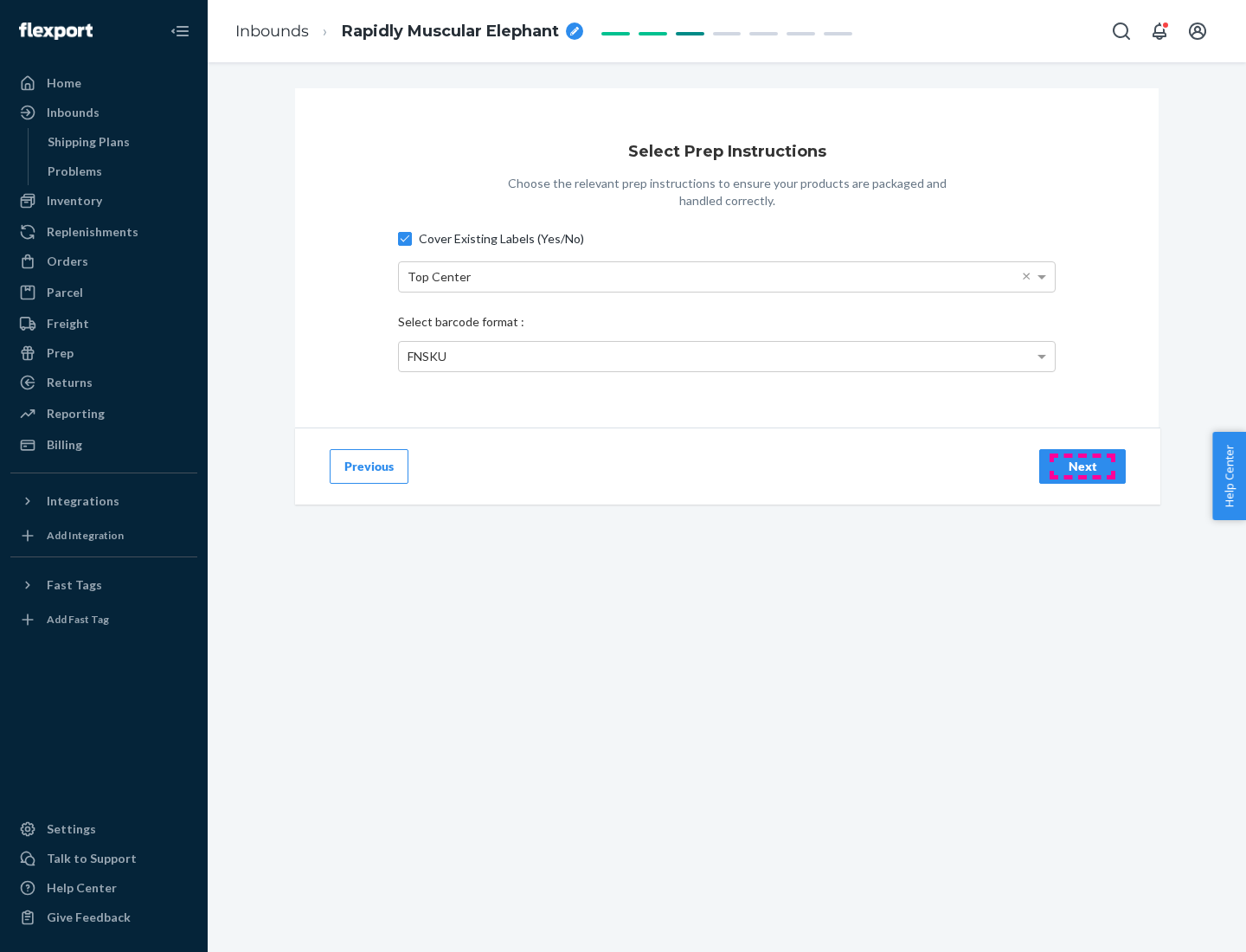
click at [1082, 465] on div "Next" at bounding box center [1082, 466] width 57 height 17
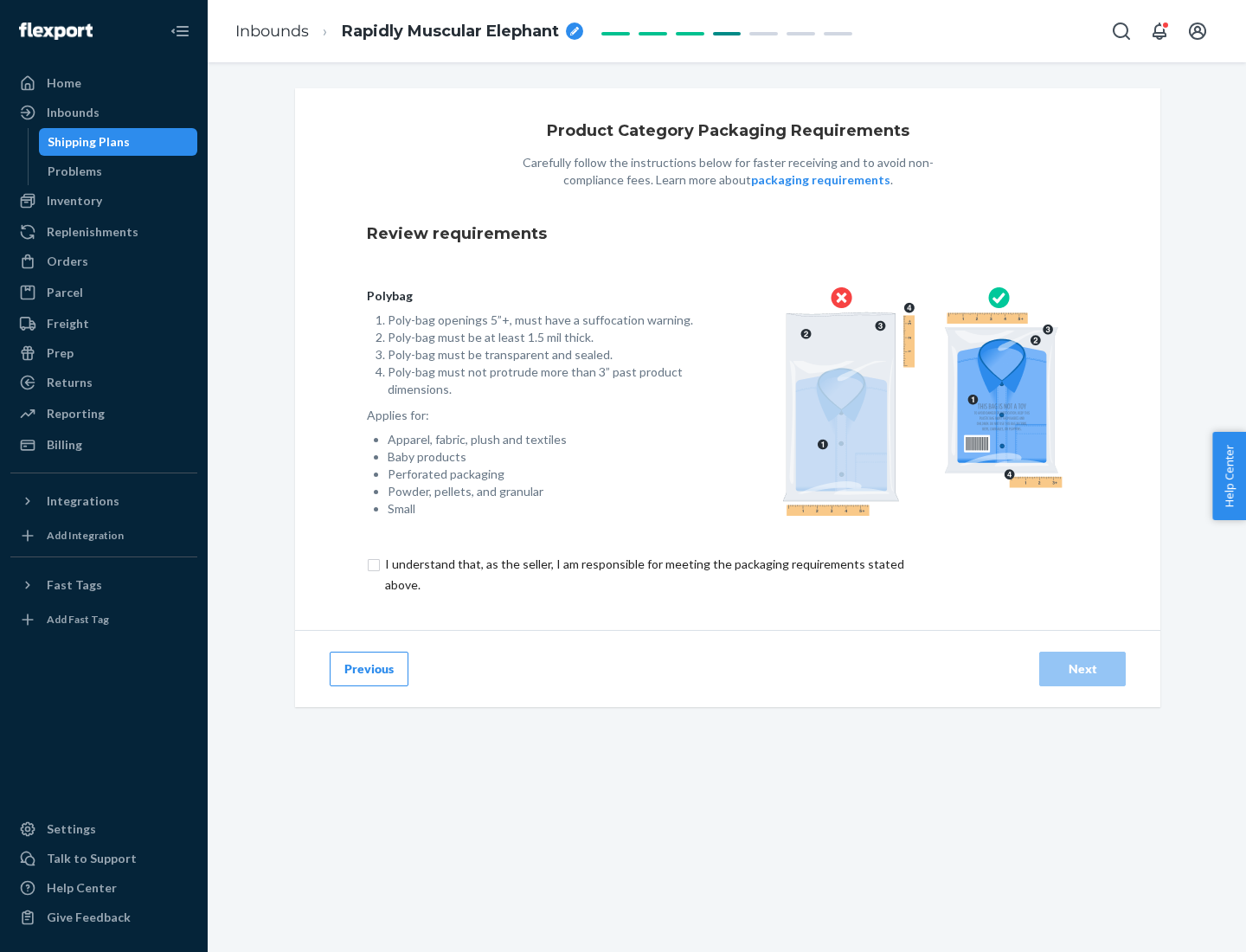
click at [643, 573] on input "checkbox" at bounding box center [655, 574] width 575 height 41
checkbox input "true"
click at [1082, 668] on div "Next" at bounding box center [1082, 669] width 57 height 17
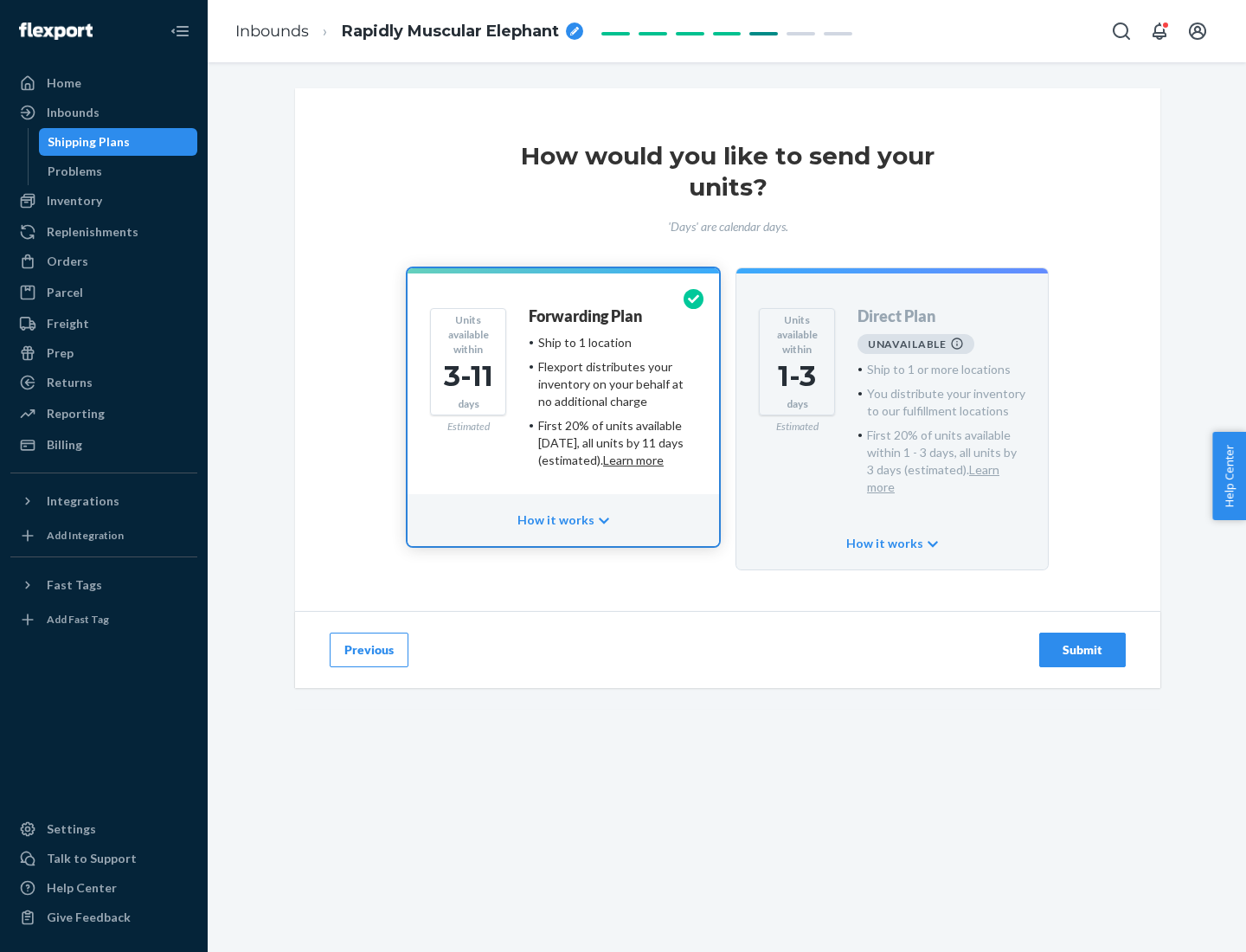
click at [587, 315] on h4 "Forwarding Plan" at bounding box center [585, 316] width 113 height 17
click at [1082, 641] on div "Submit" at bounding box center [1082, 650] width 57 height 17
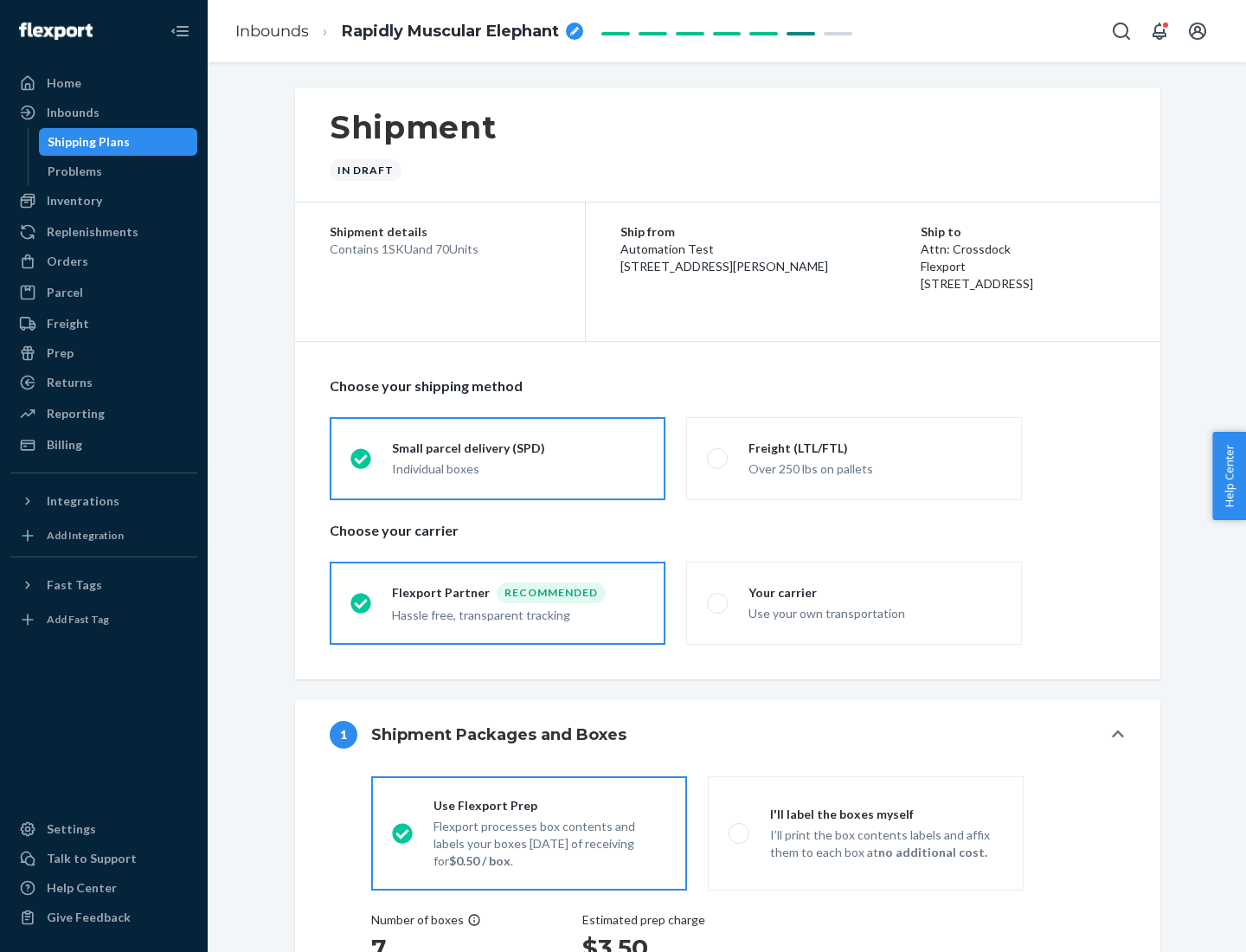
radio input "true"
radio input "false"
radio input "true"
radio input "false"
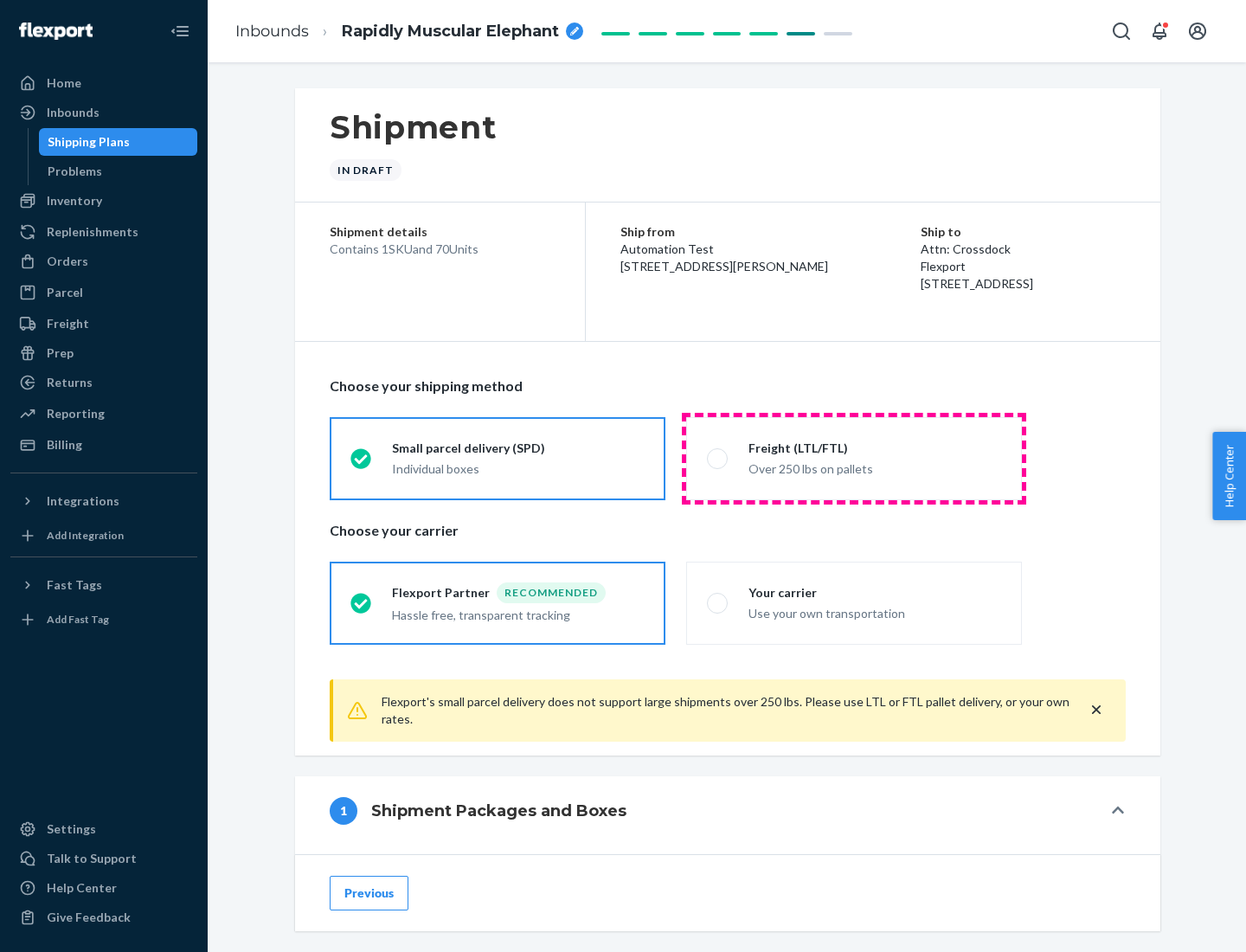
click at [854, 458] on div "Over 250 lbs on pallets" at bounding box center [875, 467] width 252 height 21
click at [719, 458] on input "Freight (LTL/FTL) Over 250 lbs on pallets" at bounding box center [713, 459] width 11 height 11
radio input "true"
radio input "false"
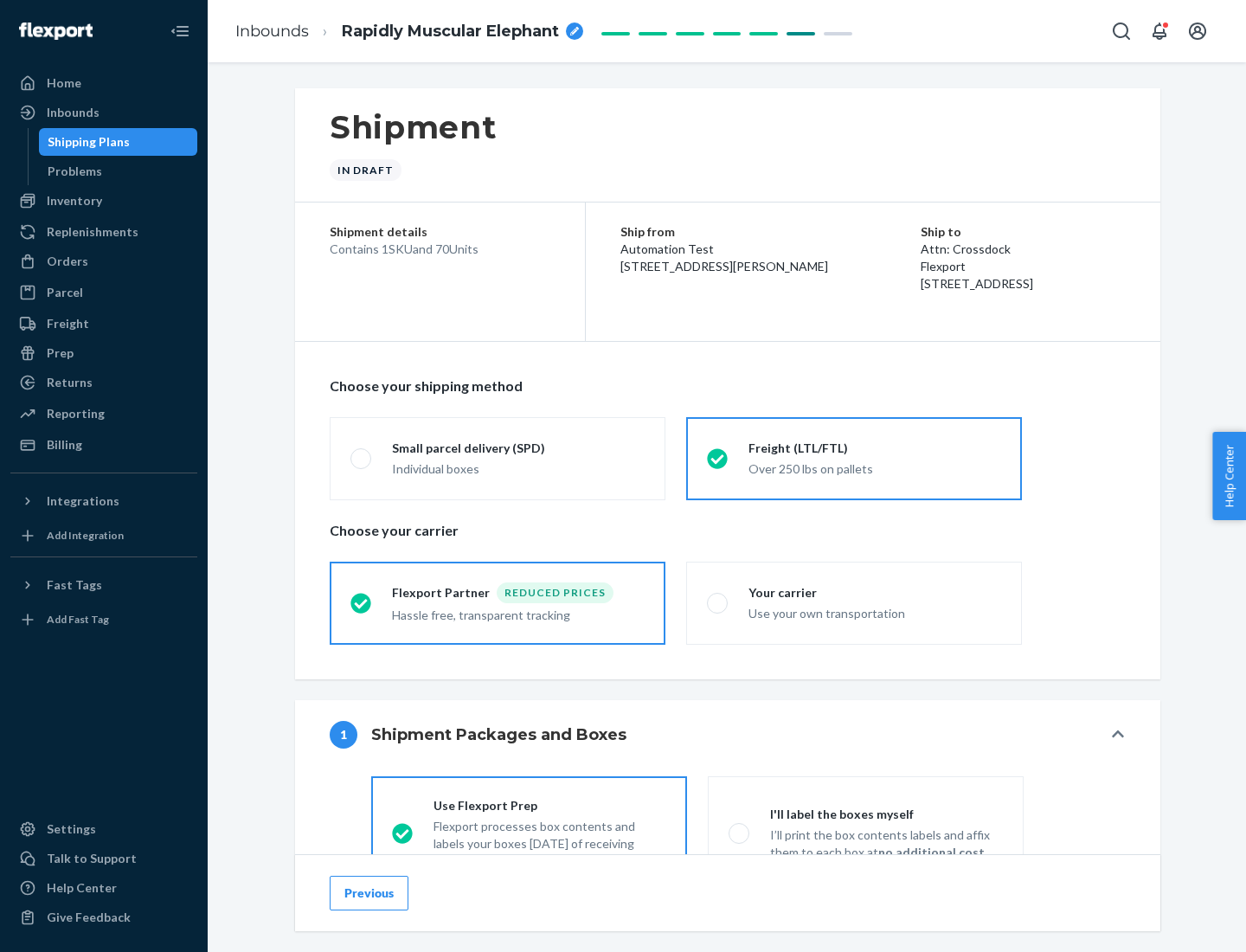
scroll to position [96, 0]
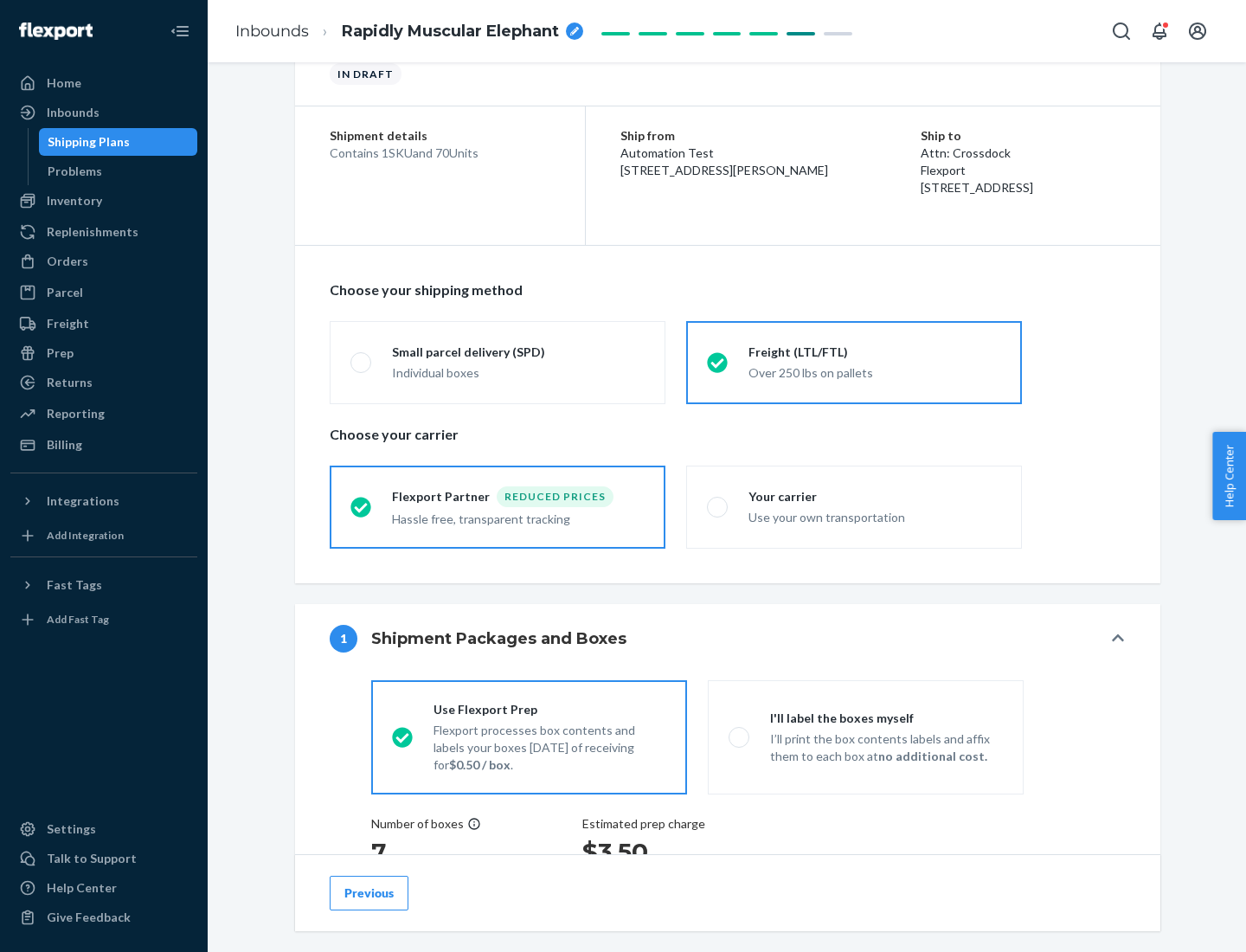
click at [497, 507] on div "Hassle free, transparent tracking" at bounding box center [518, 517] width 252 height 21
click at [362, 506] on input "Flexport Partner Reduced prices Hassle free, transparent tracking" at bounding box center [356, 507] width 11 height 11
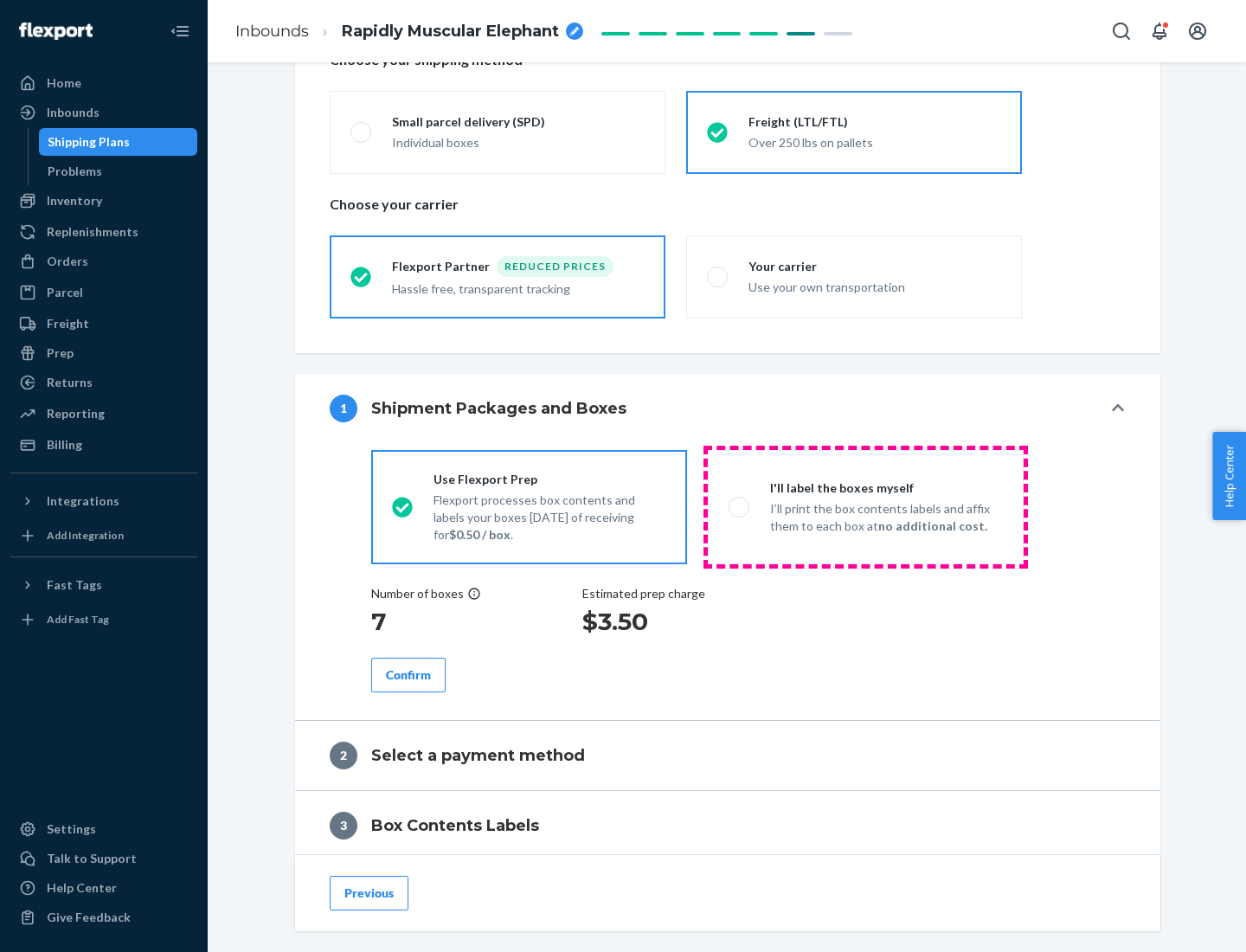
click at [866, 506] on p "I’ll print the box contents labels and affix them to each box at no additional …" at bounding box center [886, 517] width 233 height 35
click at [740, 506] on input "I'll label the boxes myself I’ll print the box contents labels and affix them t…" at bounding box center [735, 507] width 11 height 11
radio input "true"
radio input "false"
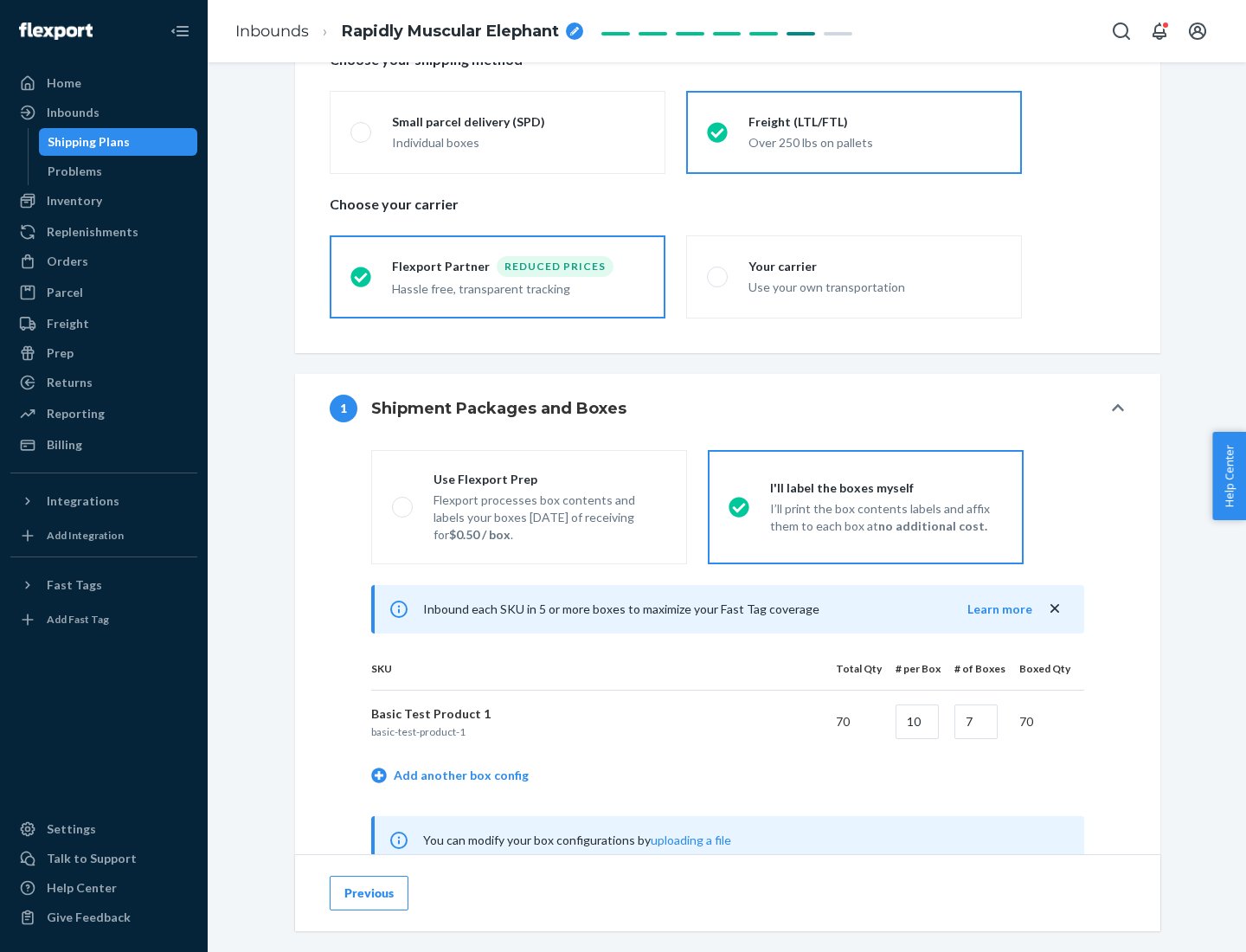
scroll to position [541, 0]
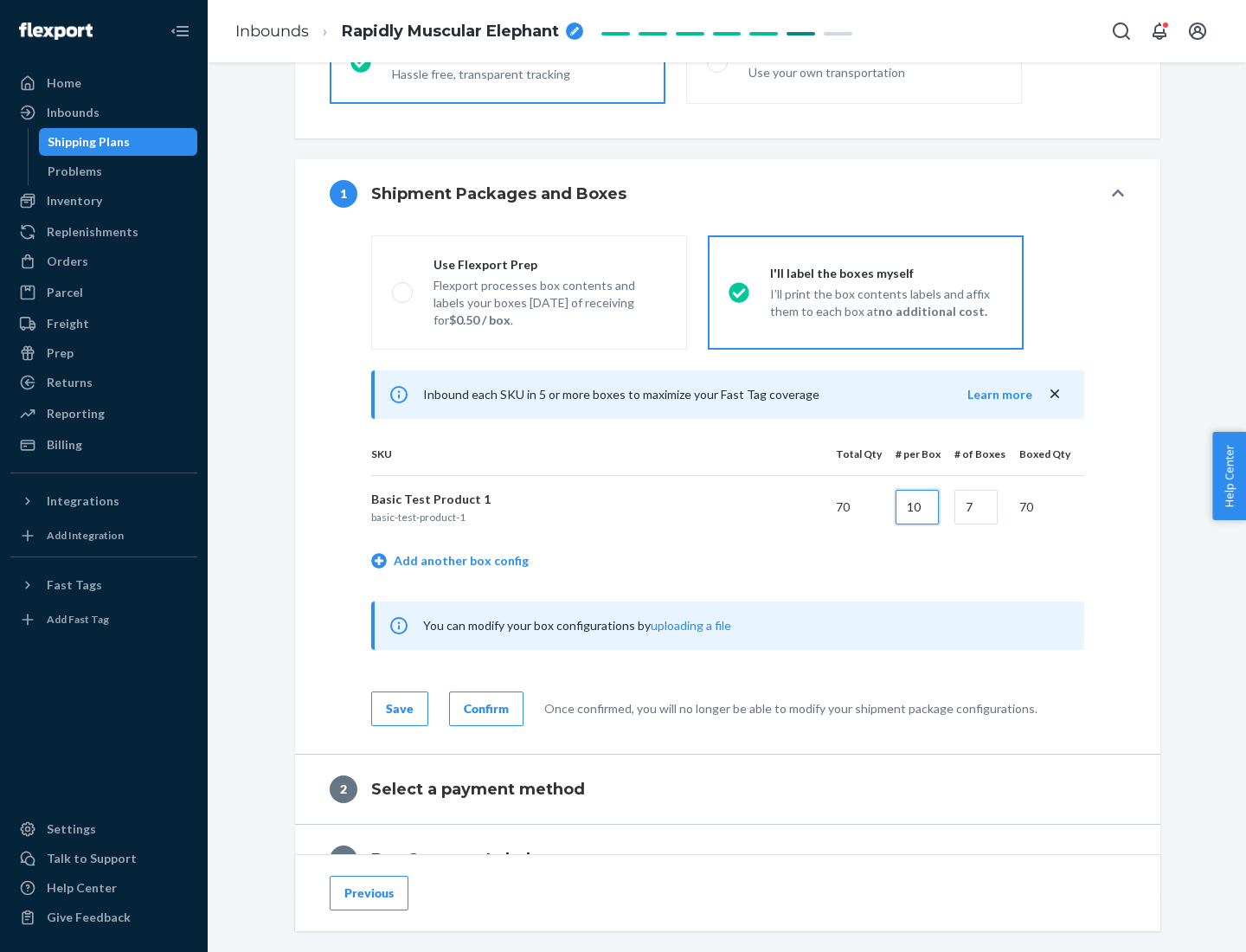
type input "10"
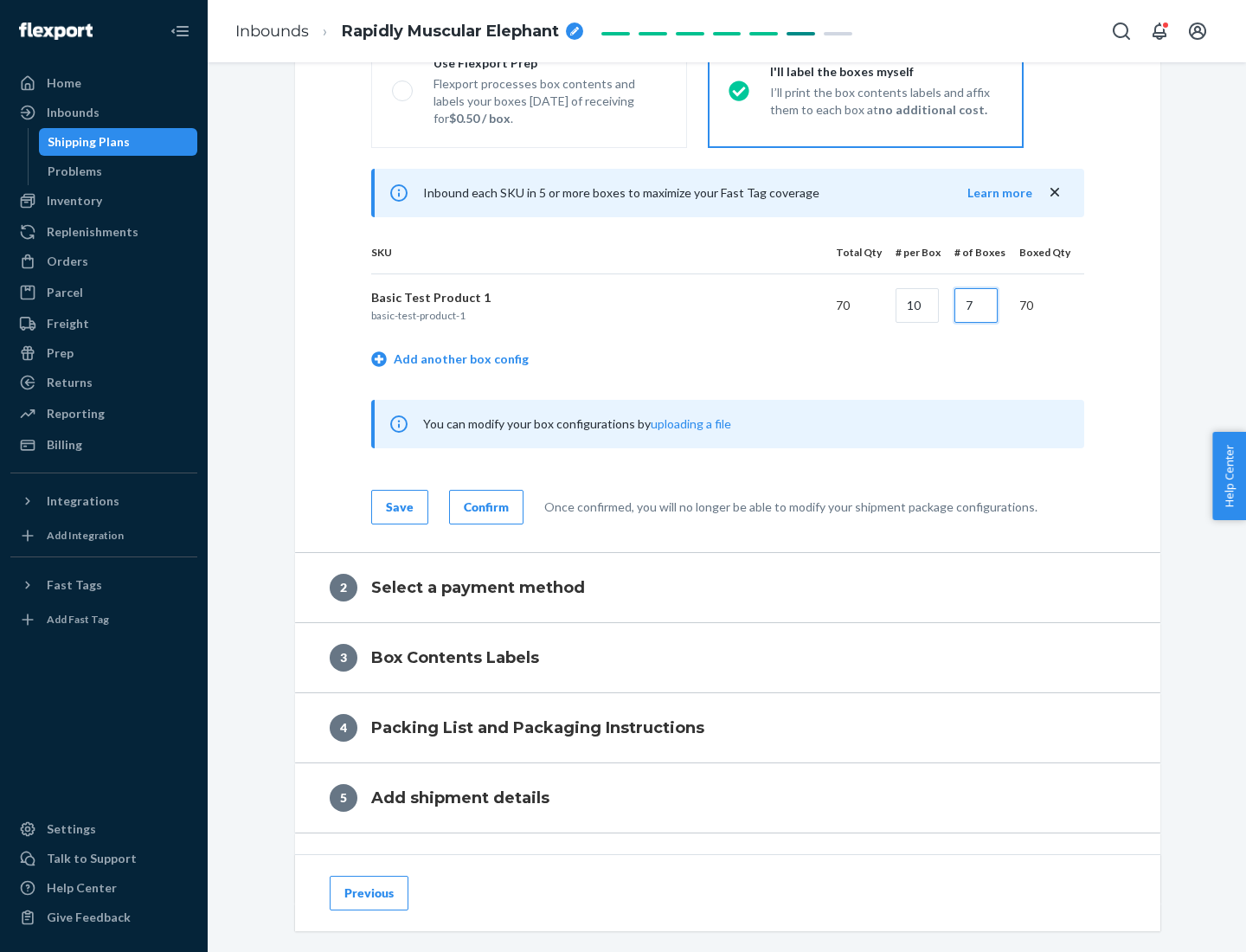
type input "7"
click at [484, 506] on div "Confirm" at bounding box center [486, 507] width 45 height 17
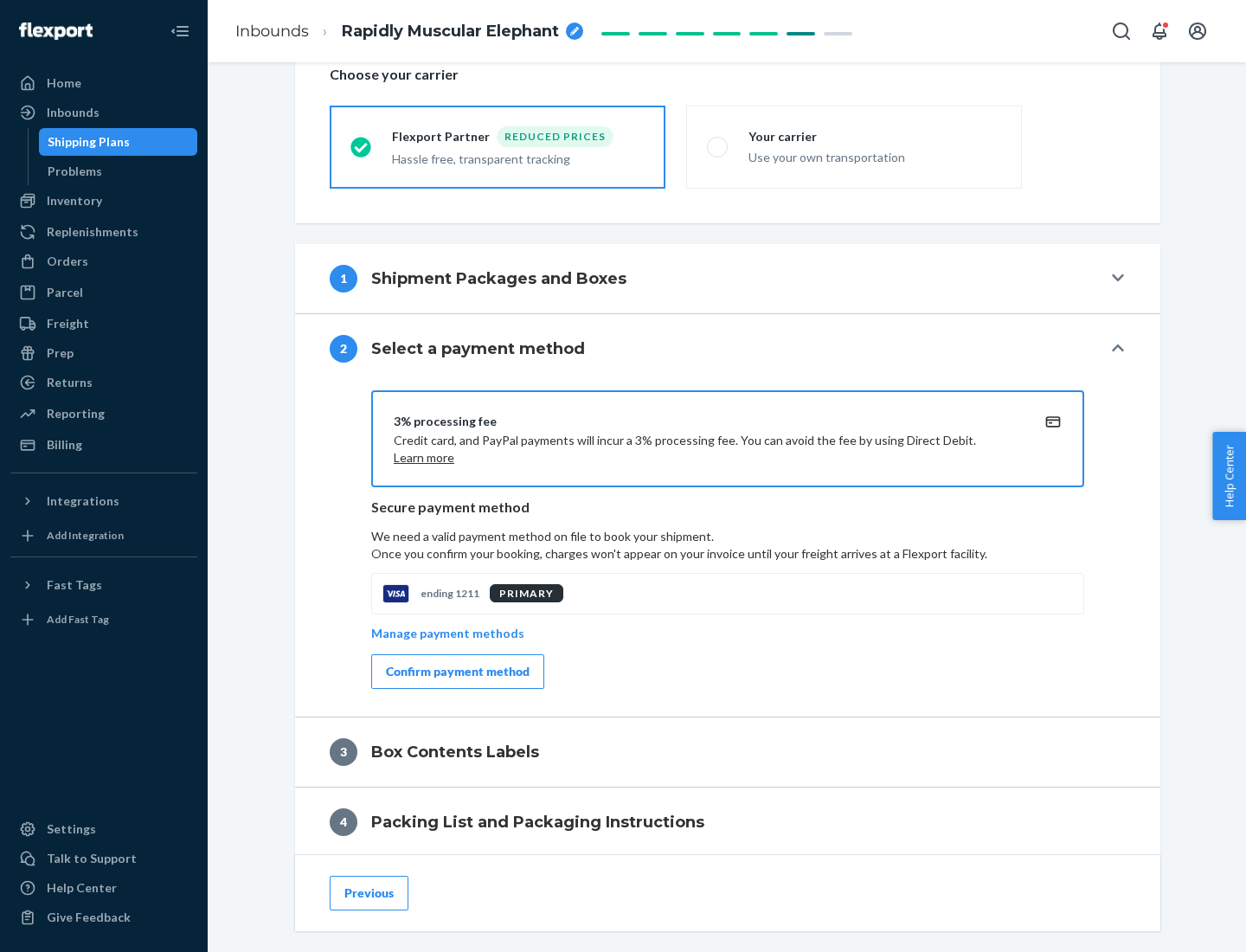
scroll to position [621, 0]
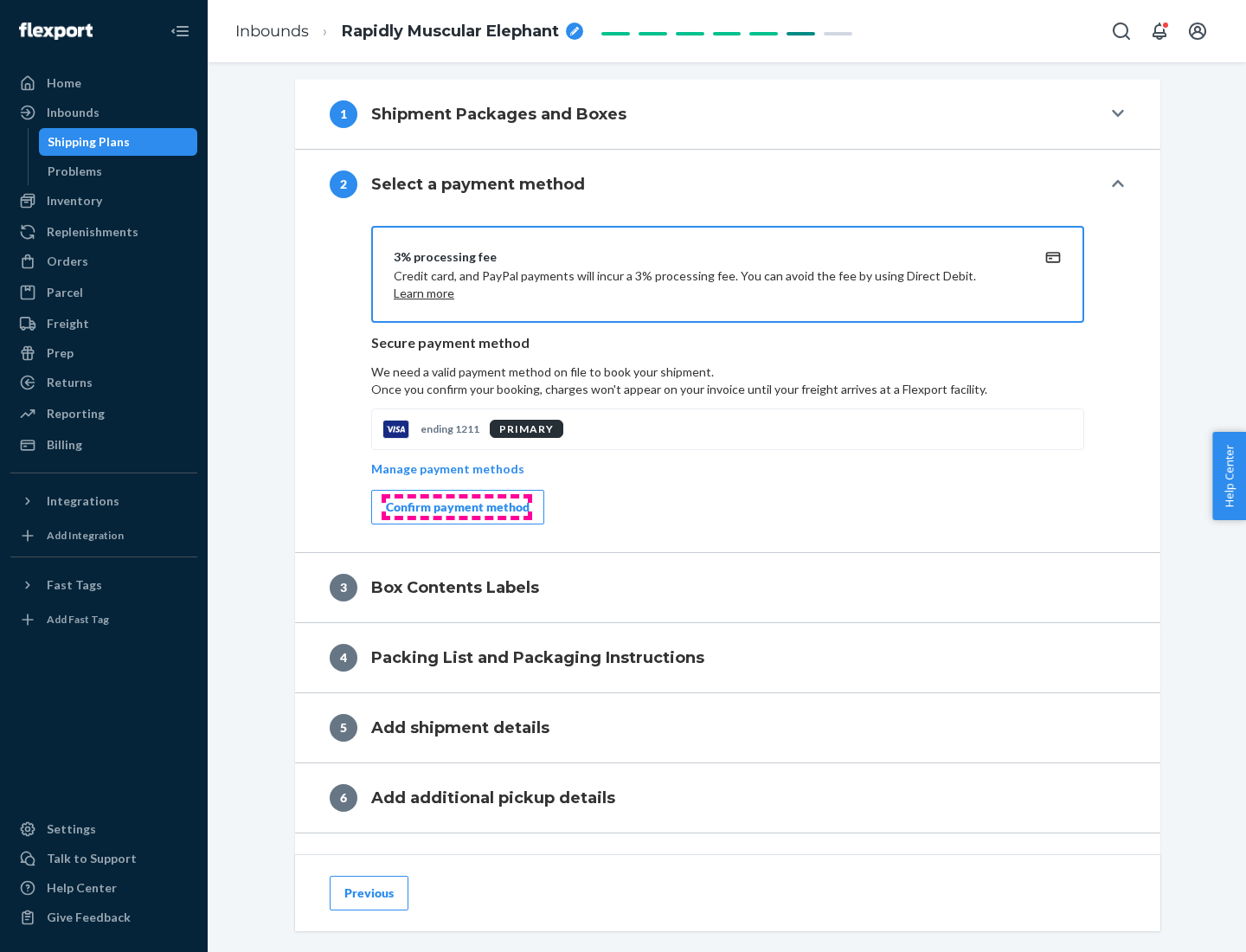
click at [456, 507] on div "Confirm payment method" at bounding box center [458, 507] width 144 height 17
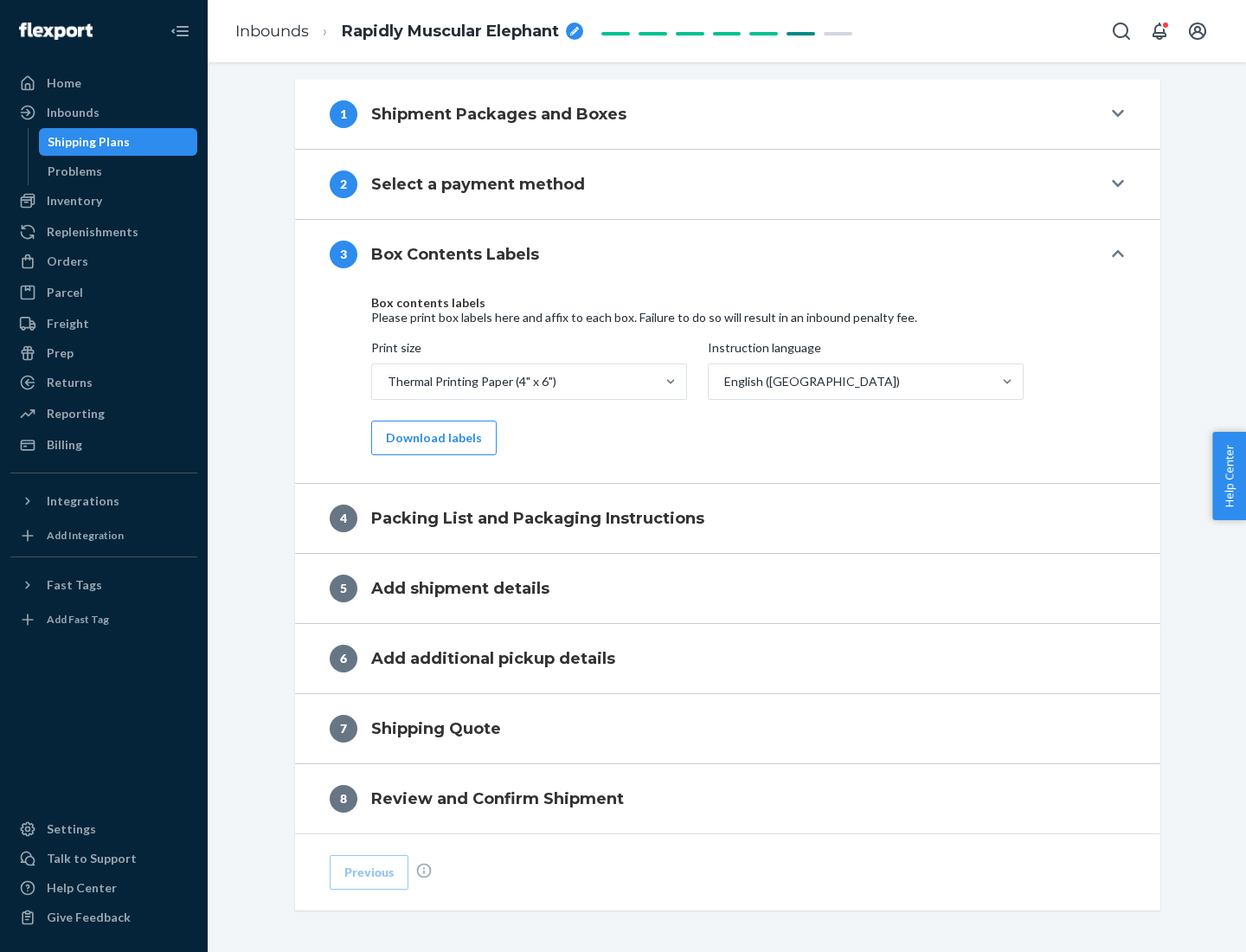
scroll to position [551, 0]
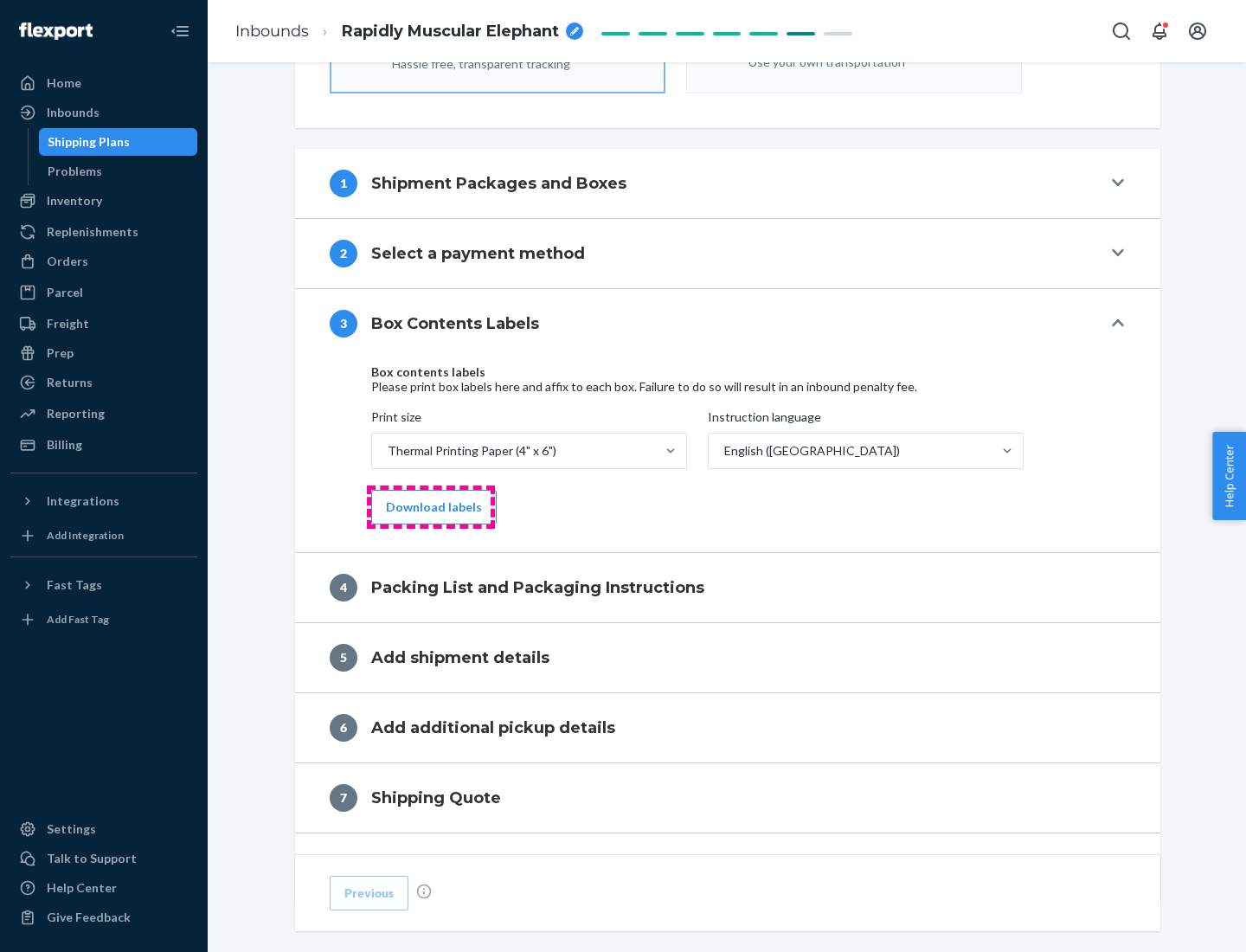
click at [430, 507] on button "Download labels" at bounding box center [433, 507] width 125 height 35
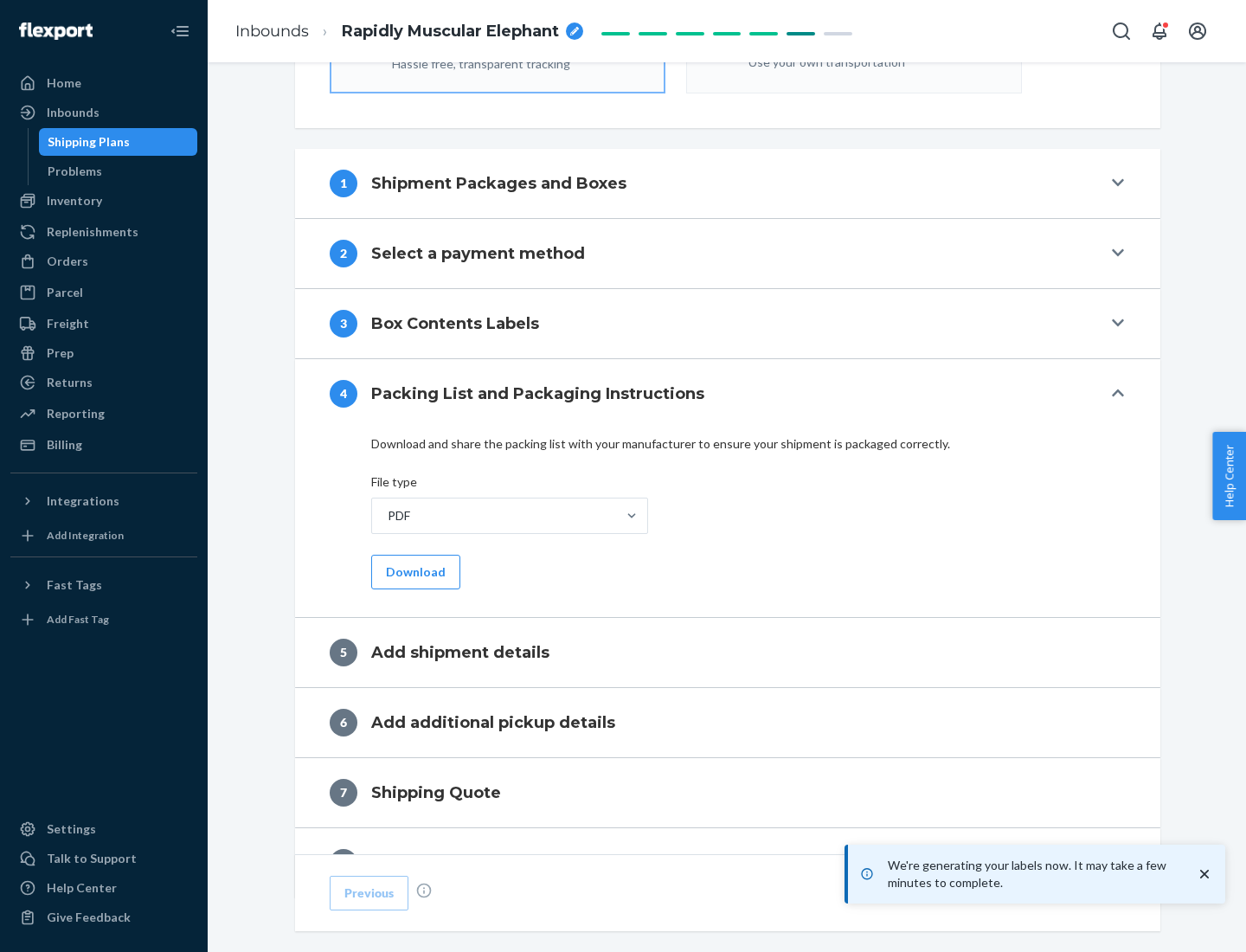
scroll to position [616, 0]
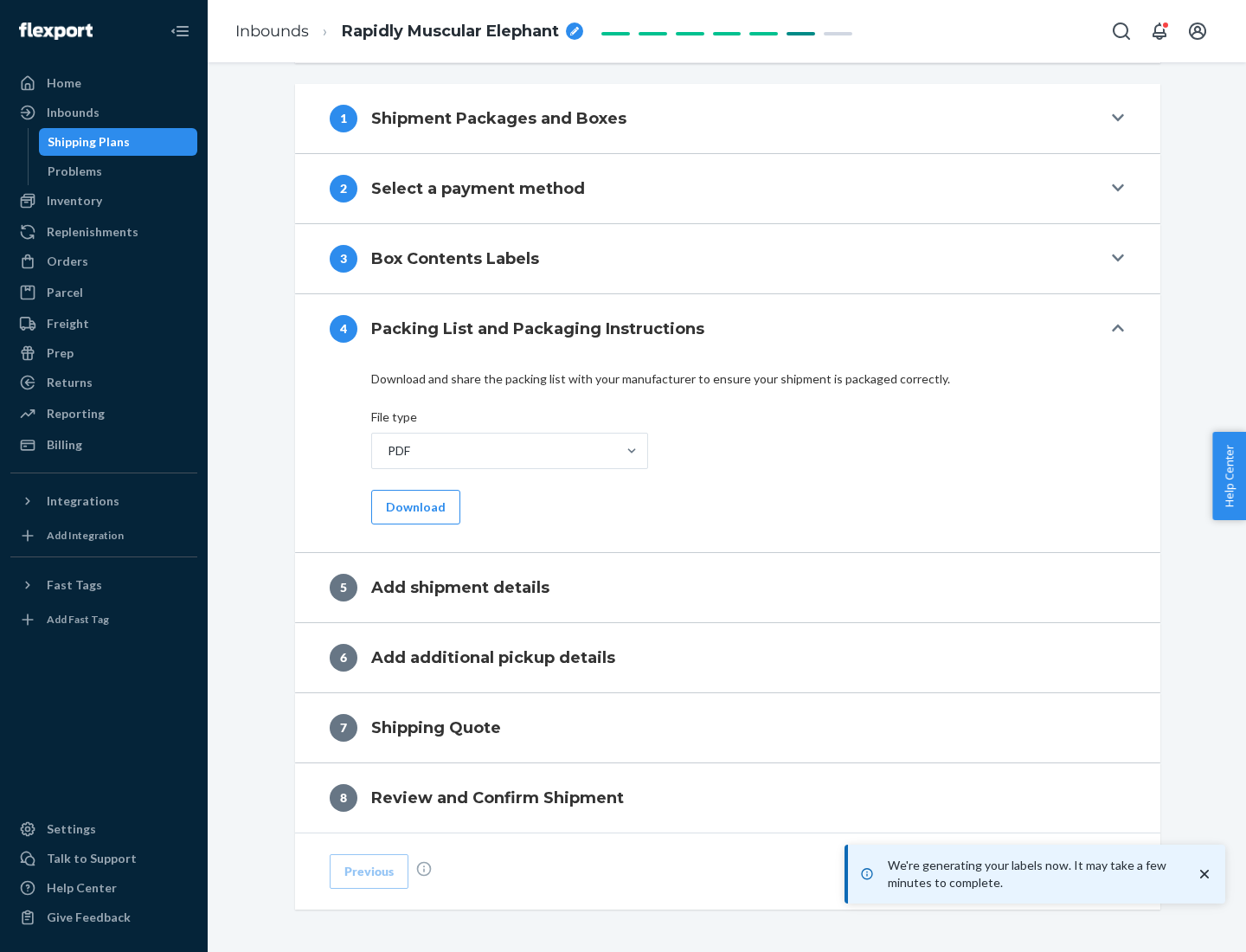
click at [413, 506] on button "Download" at bounding box center [415, 507] width 89 height 35
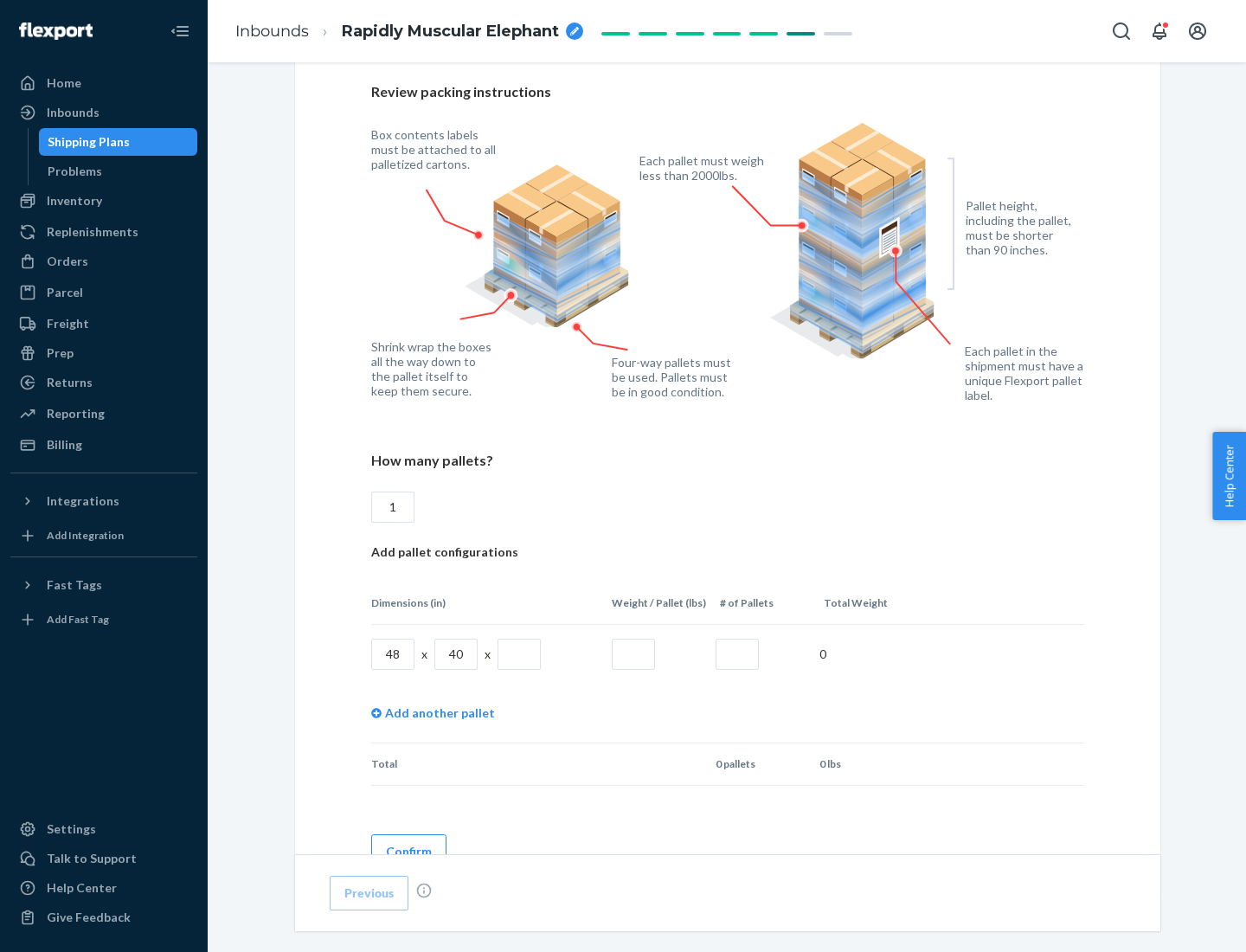
scroll to position [1257, 0]
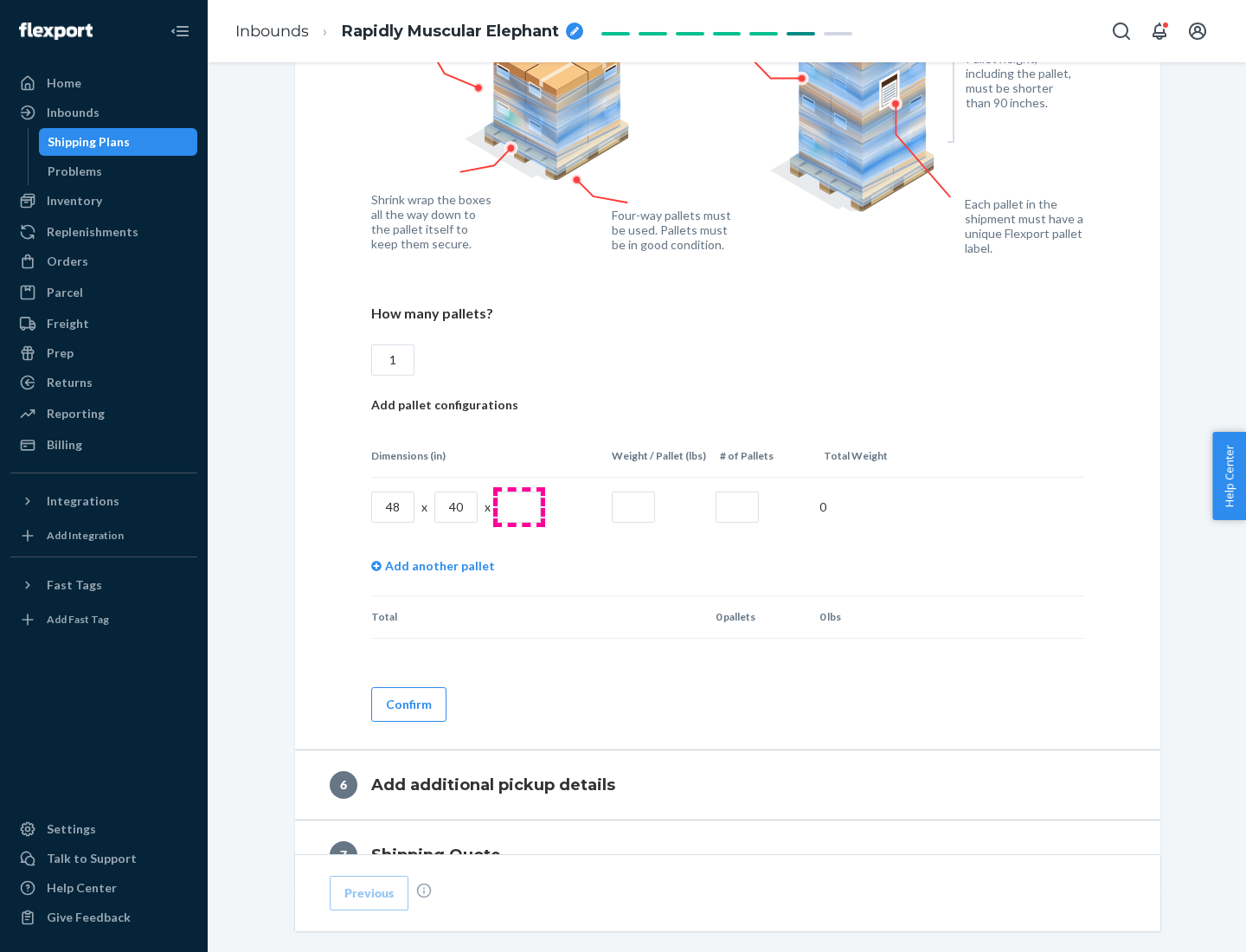
type input "1"
type input "40"
type input "200"
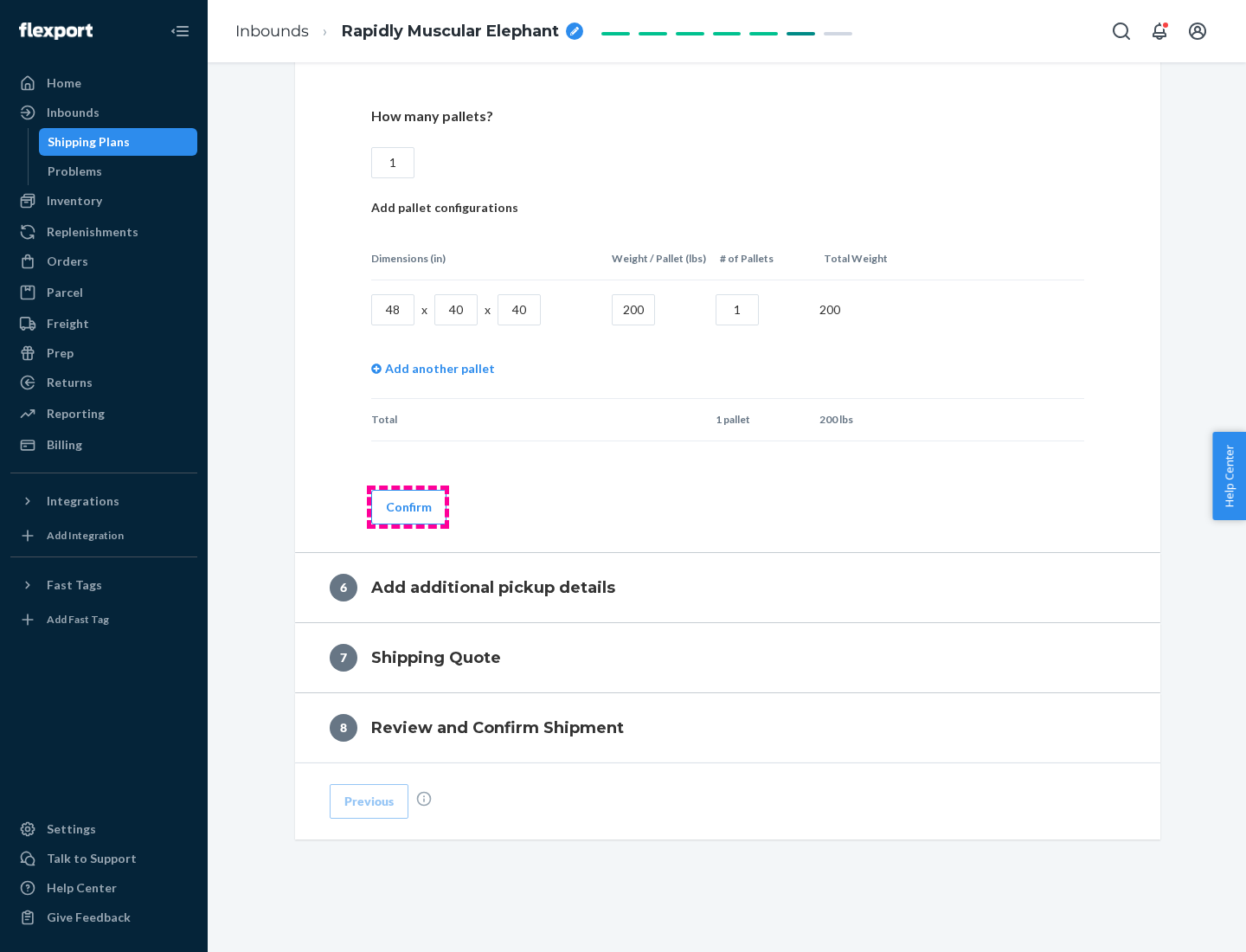
type input "1"
click at [408, 506] on button "Confirm" at bounding box center [409, 507] width 75 height 35
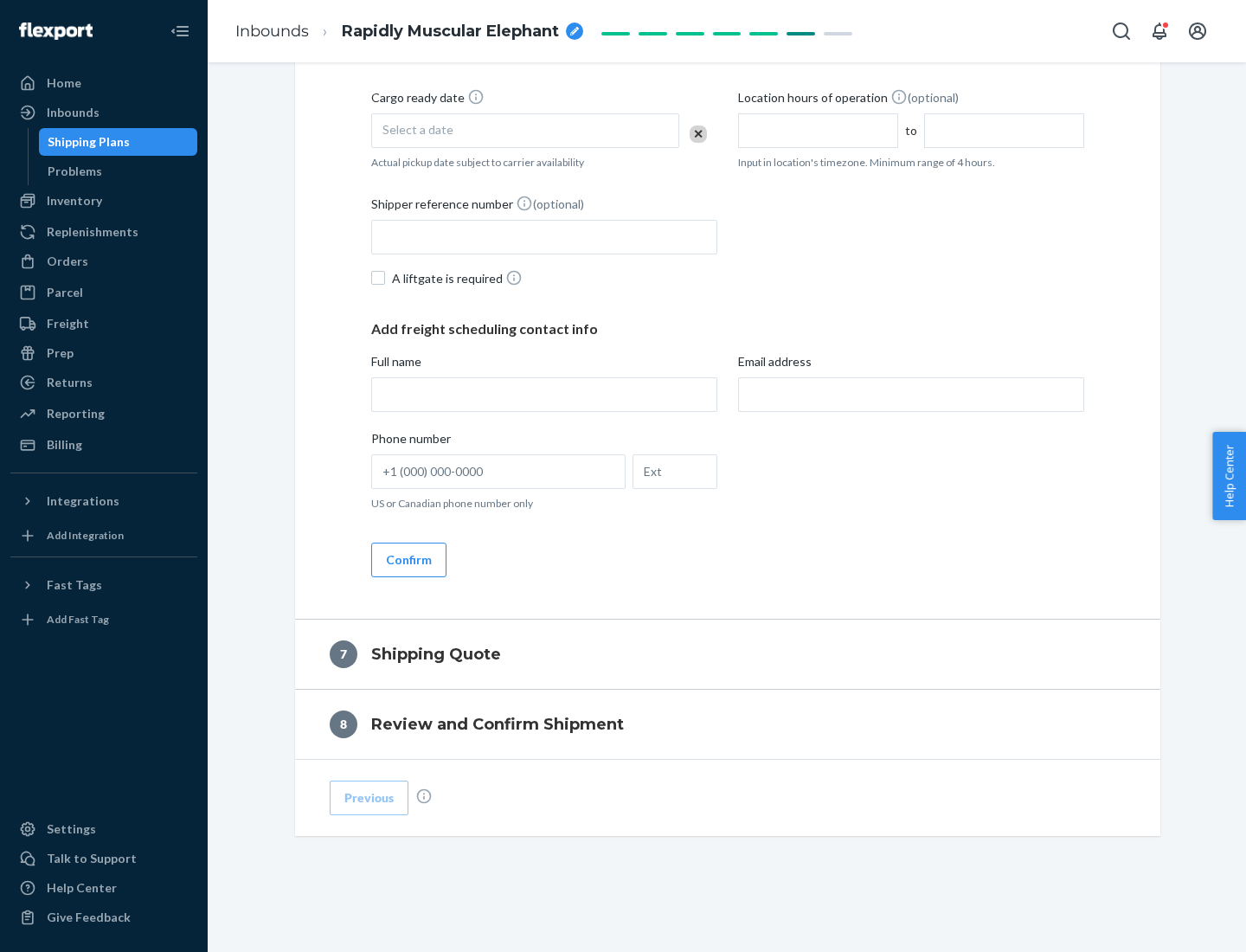
scroll to position [662, 0]
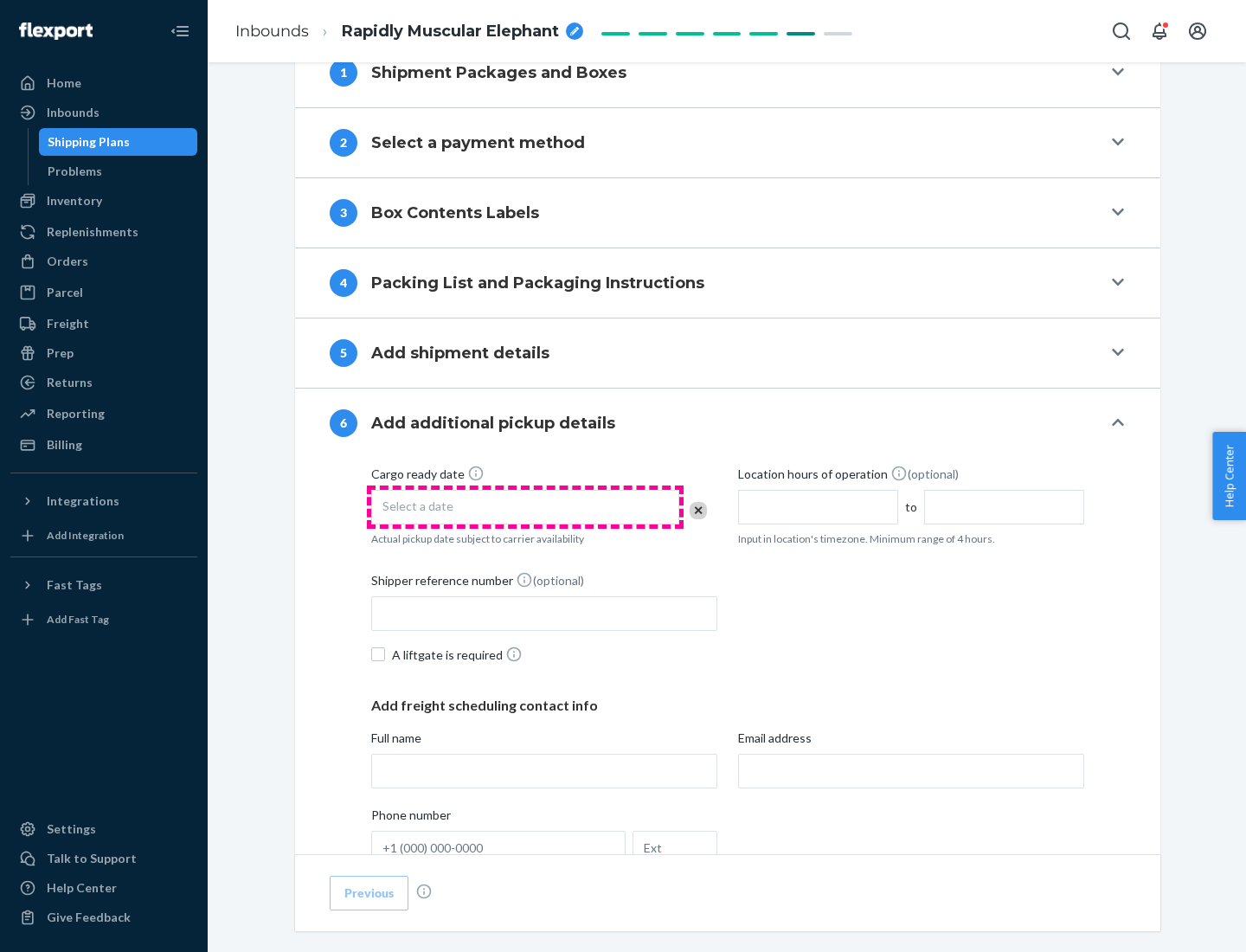
click at [526, 506] on div "Select a date" at bounding box center [525, 507] width 308 height 35
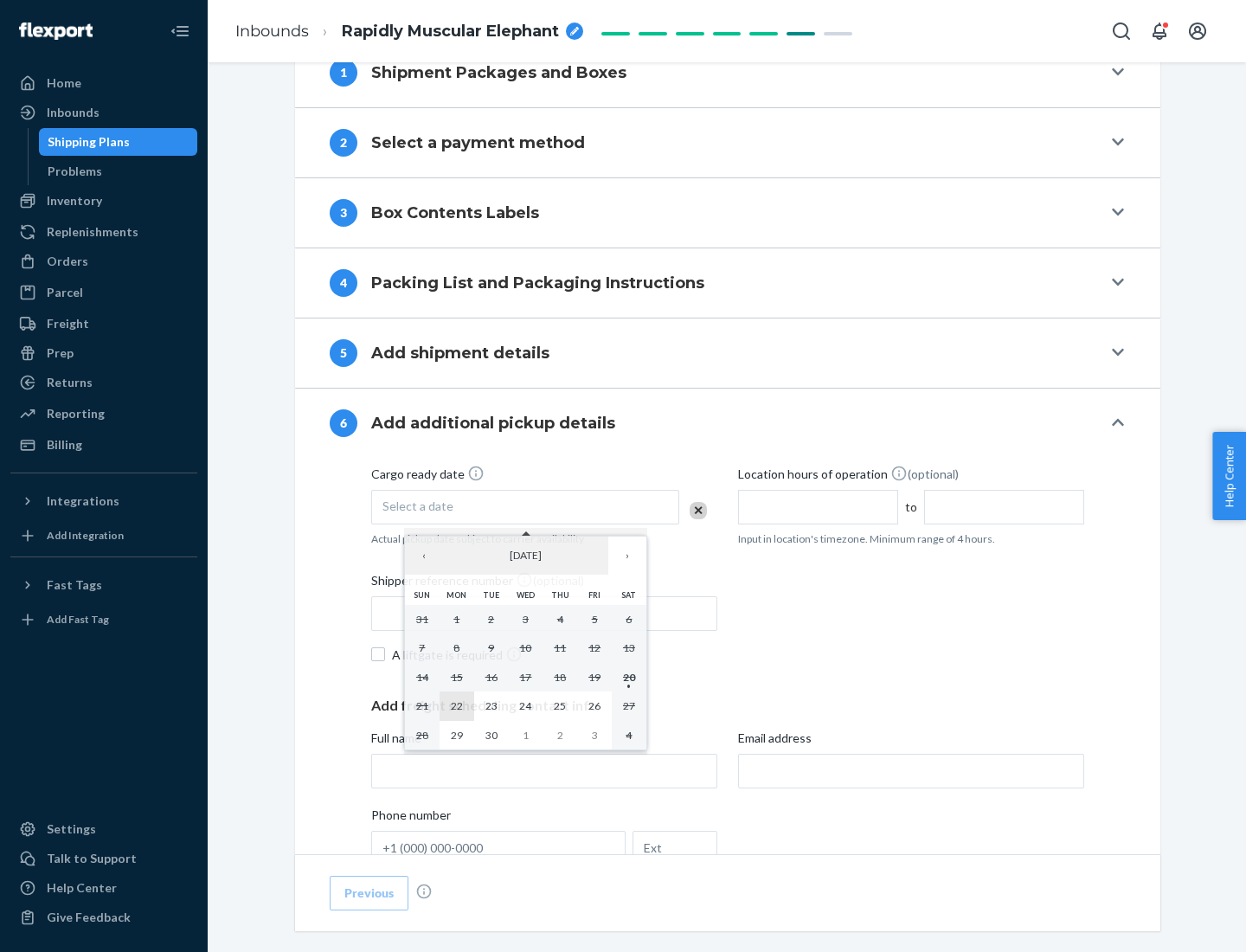
click at [456, 705] on abbr "22" at bounding box center [457, 705] width 12 height 13
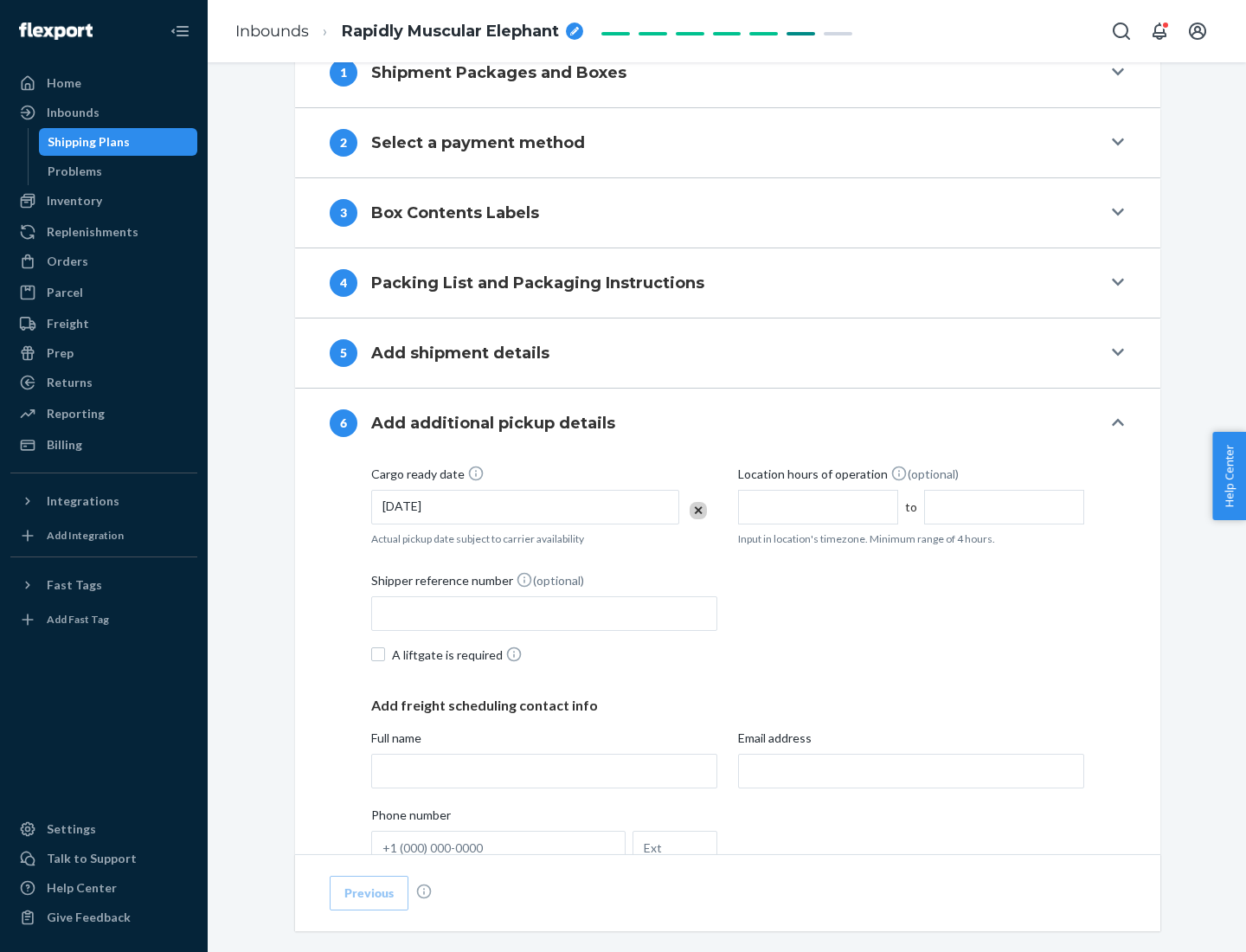
scroll to position [926, 0]
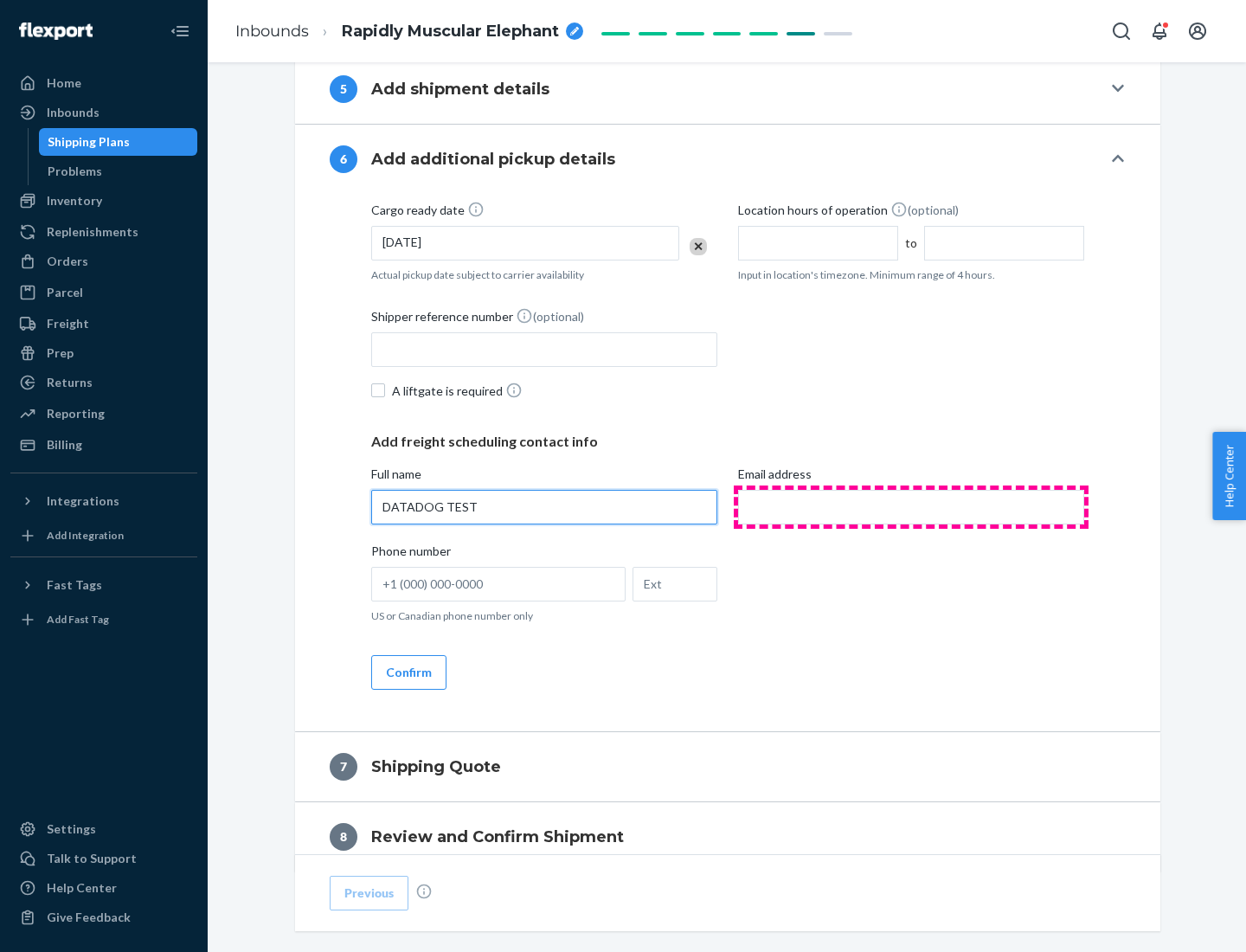
type input "DATADOG TEST"
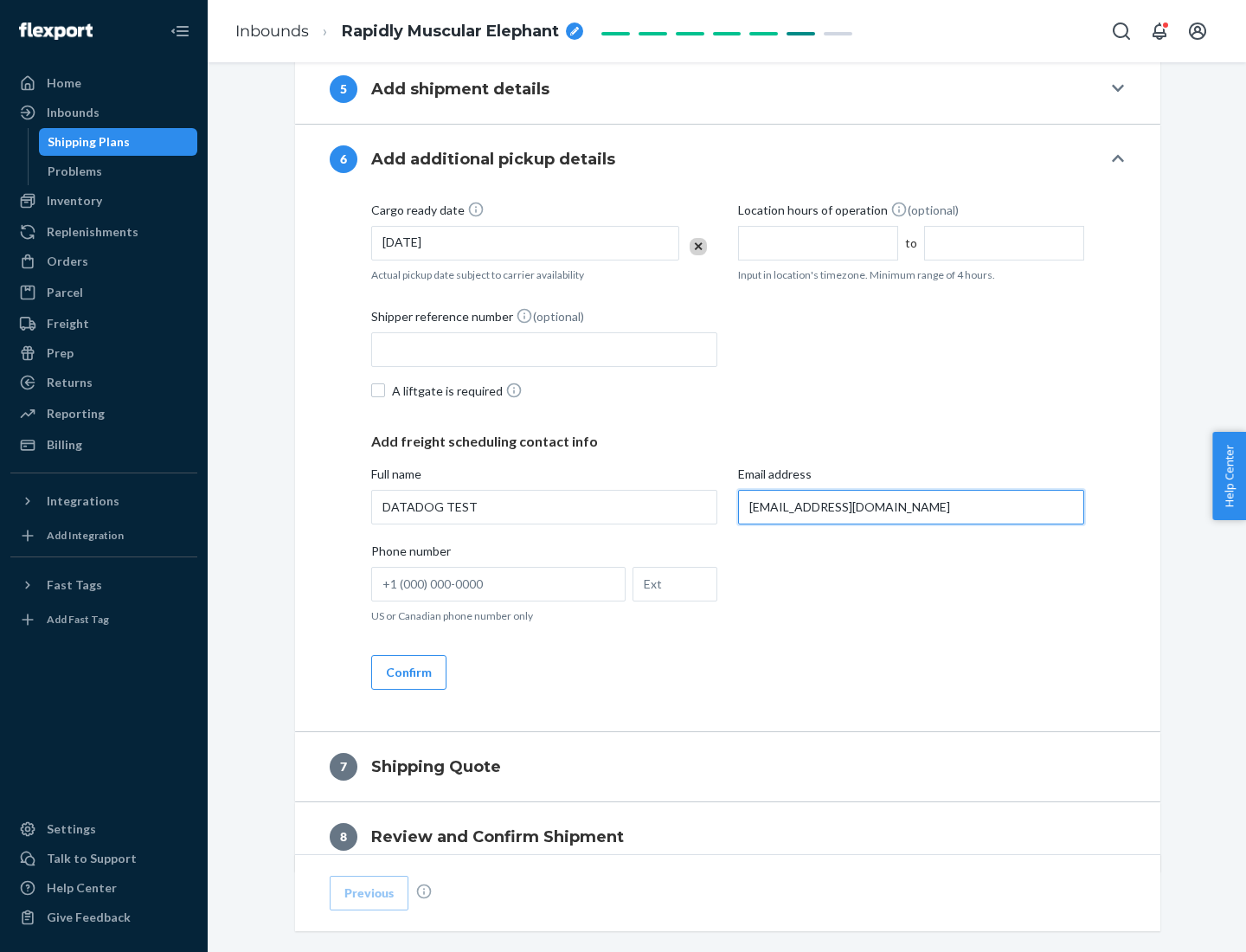
scroll to position [1003, 0]
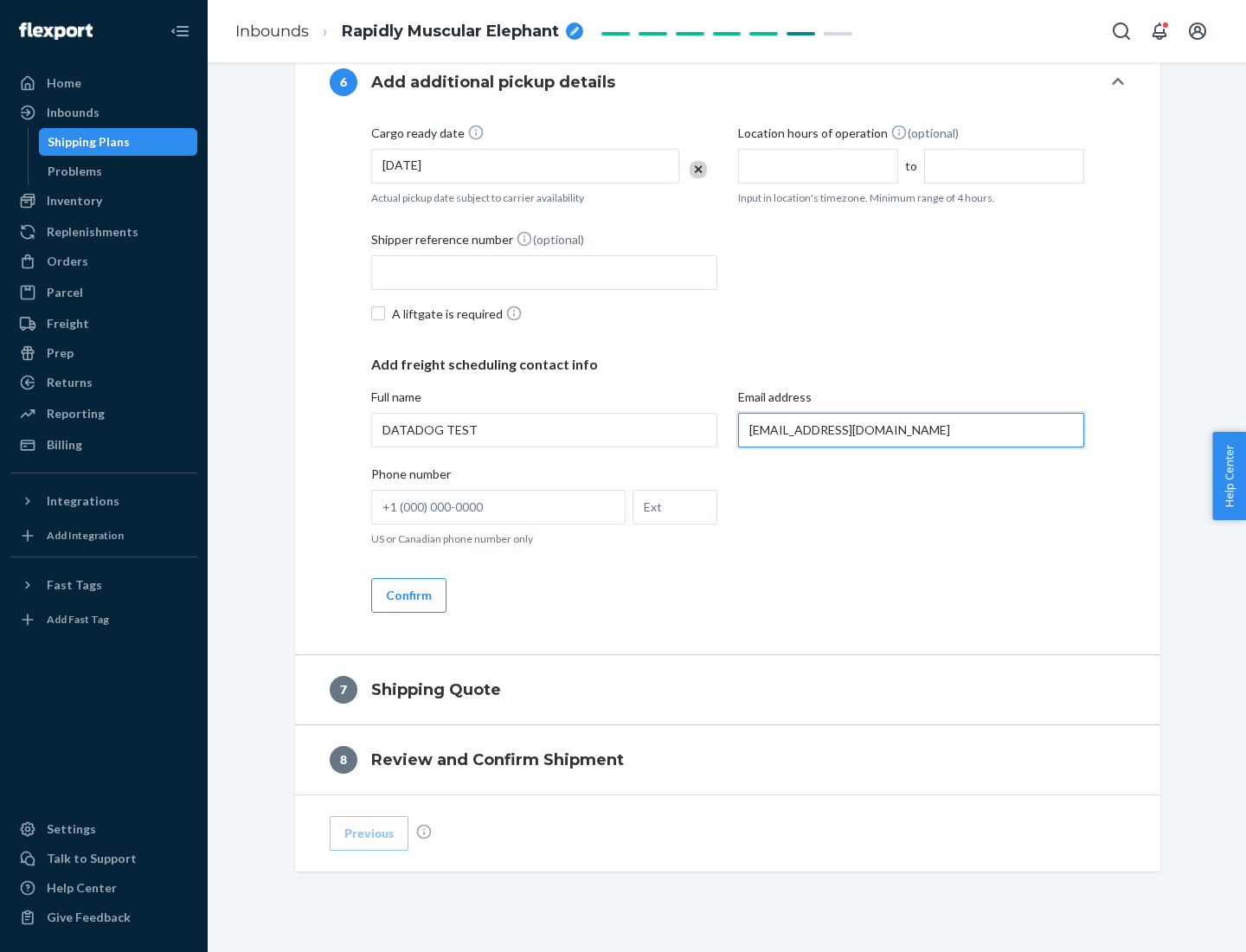
type input "[EMAIL_ADDRESS][DOMAIN_NAME]"
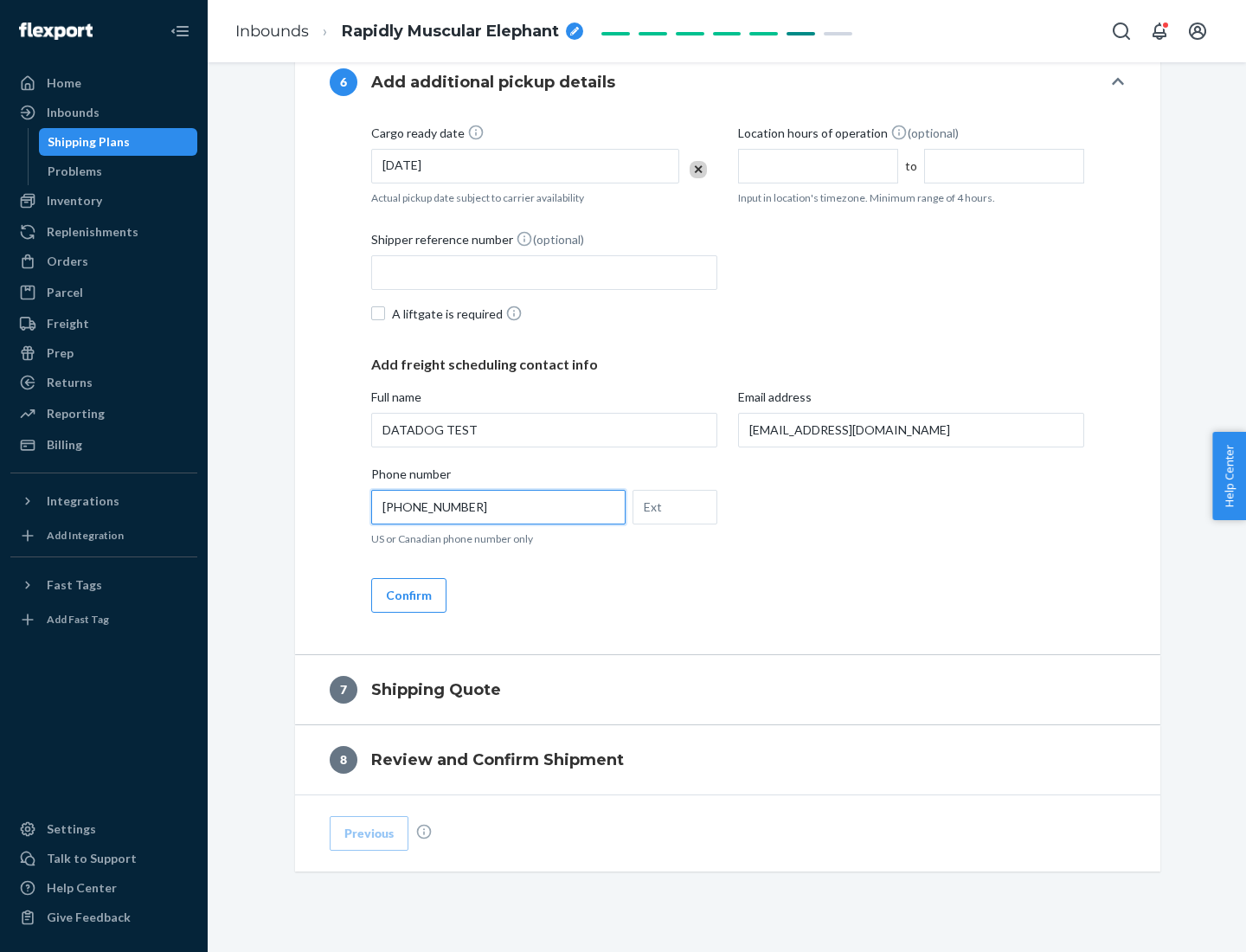
scroll to position [1039, 0]
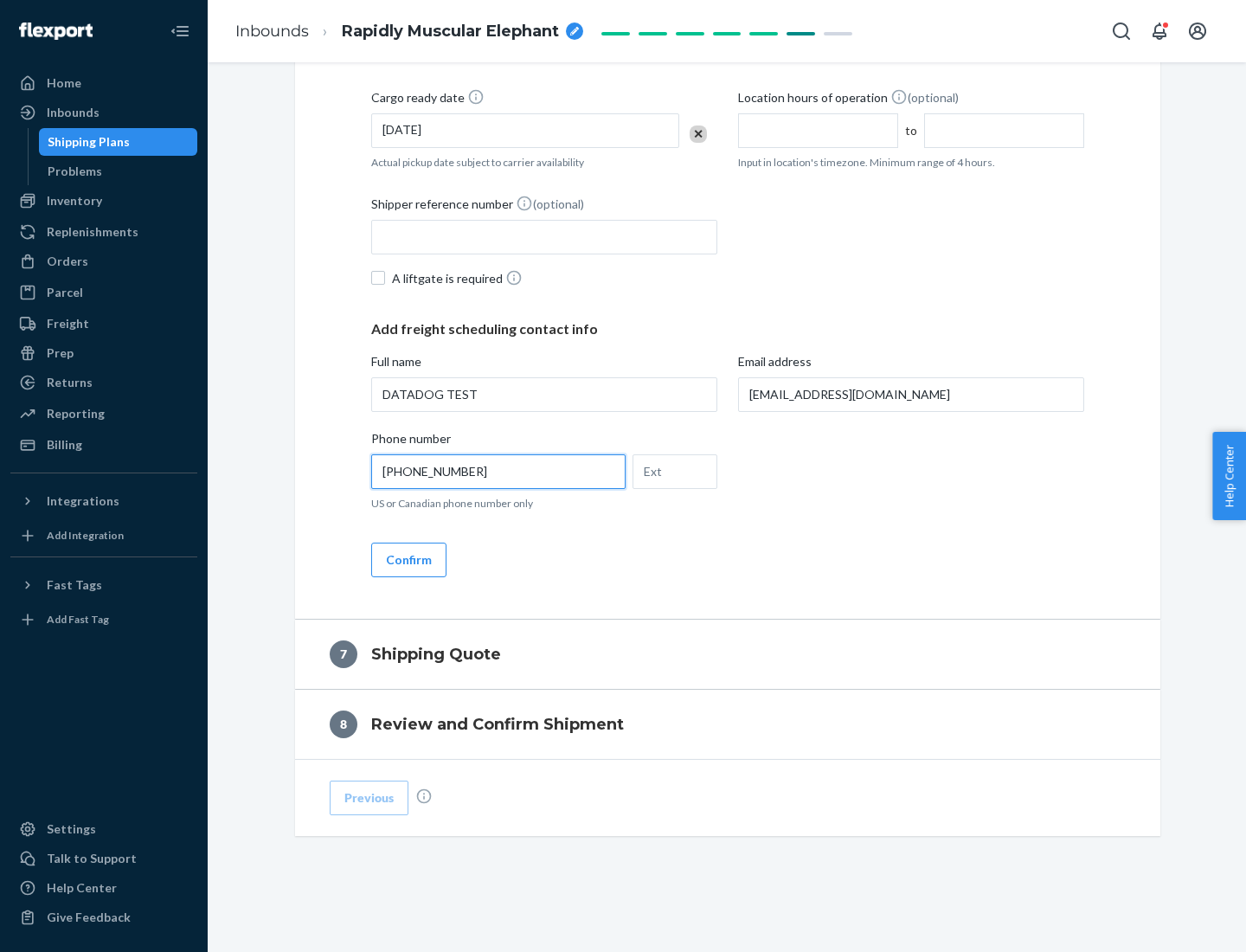
type input "[PHONE_NUMBER]"
click at [408, 559] on button "Confirm" at bounding box center [409, 559] width 75 height 35
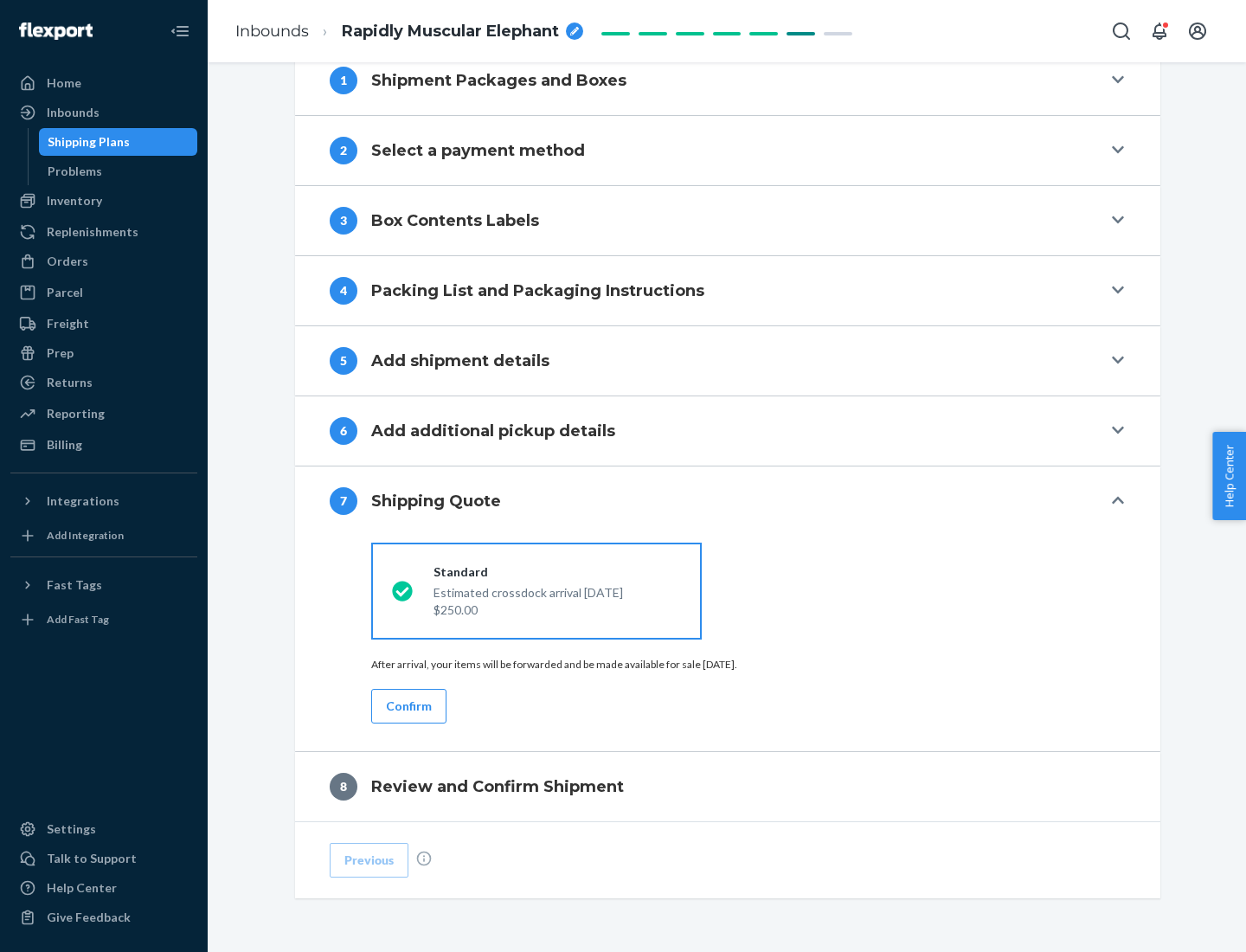
scroll to position [717, 0]
